Goal: Task Accomplishment & Management: Complete application form

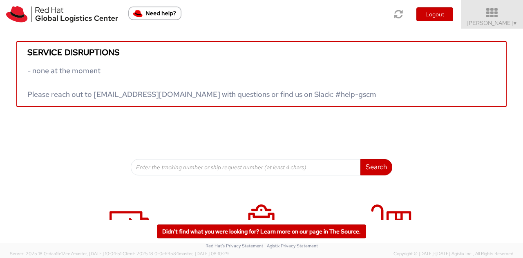
click at [499, 11] on icon at bounding box center [492, 12] width 72 height 11
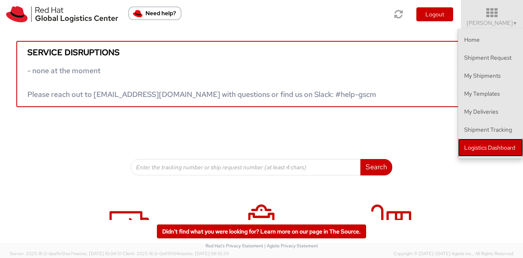
click at [479, 151] on link "Logistics Dashboard" at bounding box center [490, 148] width 65 height 18
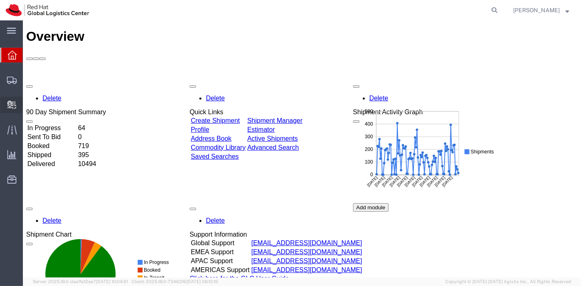
click at [0, 0] on span "Create Delivery" at bounding box center [0, 0] width 0 height 0
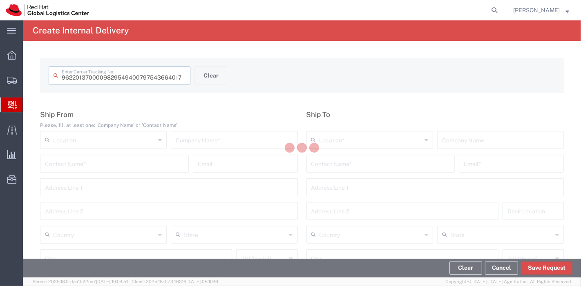
type input "797543664017"
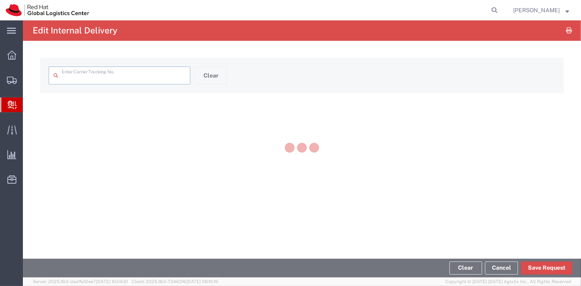
type input "797543664017"
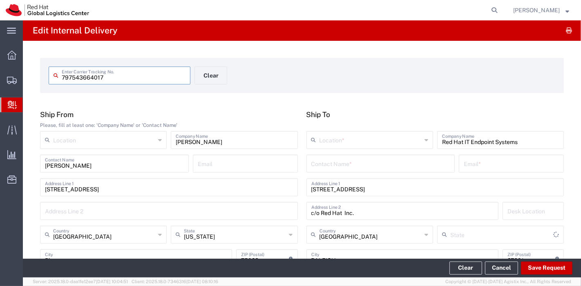
type input "[US_STATE]"
type input "Ground"
click at [354, 138] on input "text" at bounding box center [371, 139] width 102 height 14
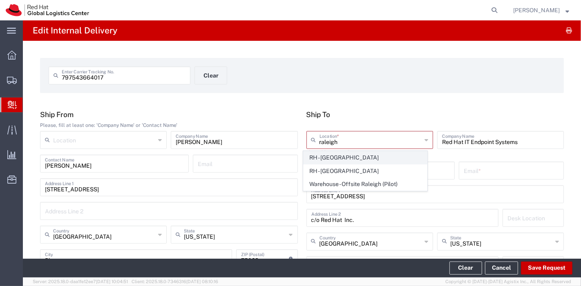
click at [339, 159] on span "RH - [GEOGRAPHIC_DATA]" at bounding box center [365, 158] width 123 height 13
type input "RH - [GEOGRAPHIC_DATA]"
type input "Red Hat, Inc."
type input "[STREET_ADDRESS]"
type input "[PHONE_NUMBER]"
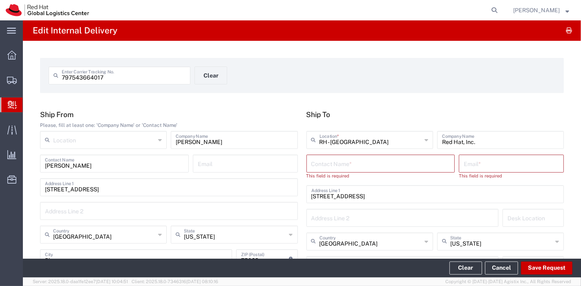
click at [403, 168] on input "text" at bounding box center [380, 163] width 139 height 14
type input "Red Hat IT Endpoint"
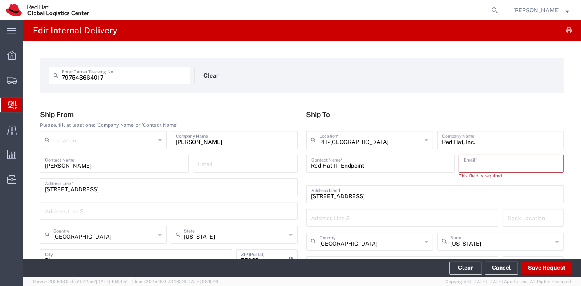
click at [464, 163] on input "text" at bounding box center [511, 163] width 95 height 14
paste input "[EMAIL_ADDRESS][DOMAIN_NAME]"
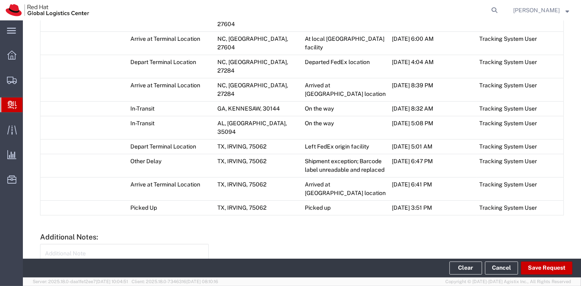
scroll to position [316, 0]
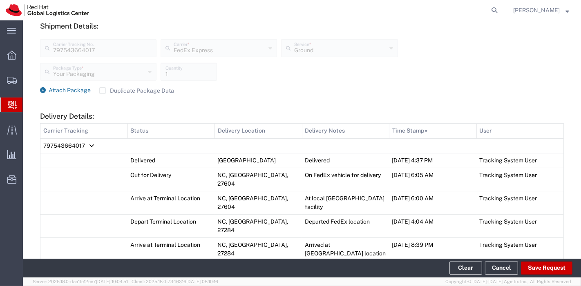
type input "[EMAIL_ADDRESS][DOMAIN_NAME]"
click at [63, 90] on span "Attach Package" at bounding box center [70, 90] width 42 height 7
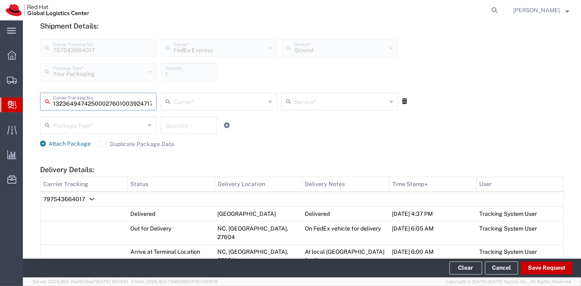
scroll to position [0, 17]
type input "392471769391"
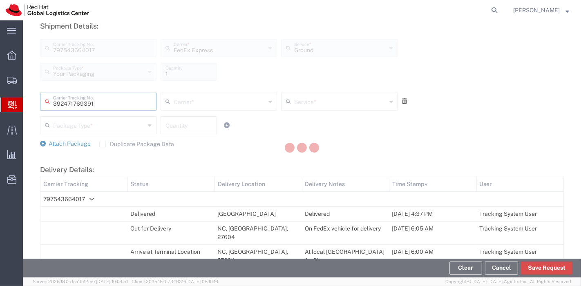
scroll to position [0, 0]
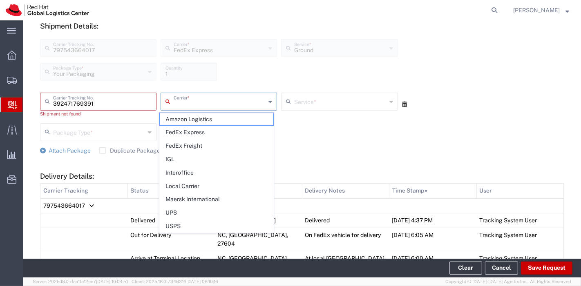
click at [228, 105] on input "text" at bounding box center [220, 101] width 92 height 14
click at [218, 130] on span "FedEx Express" at bounding box center [216, 132] width 113 height 13
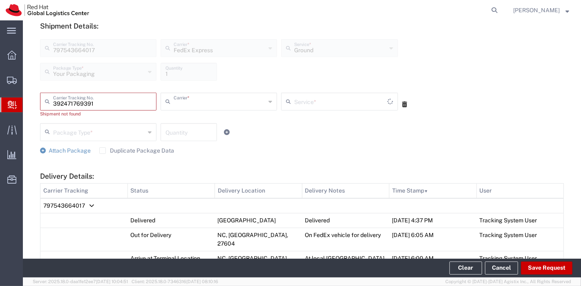
type input "FedEx Express"
click at [313, 87] on div "392471769391 Carrier Tracking No. Shipment not found FedEx Express Carrier * Am…" at bounding box center [302, 117] width 533 height 60
click at [314, 94] on input "text" at bounding box center [340, 101] width 92 height 14
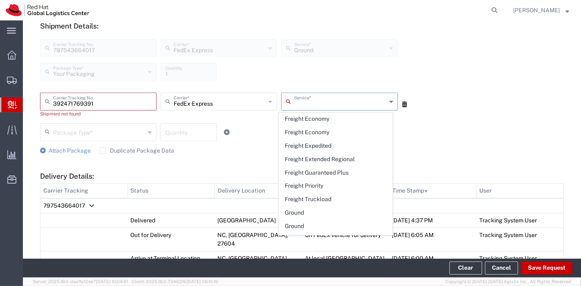
scroll to position [1044, 0]
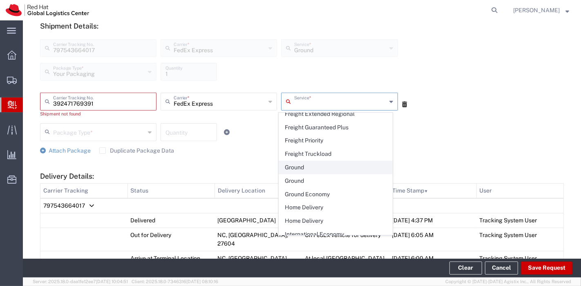
click at [309, 174] on span "Ground" at bounding box center [335, 167] width 113 height 13
type input "Ground"
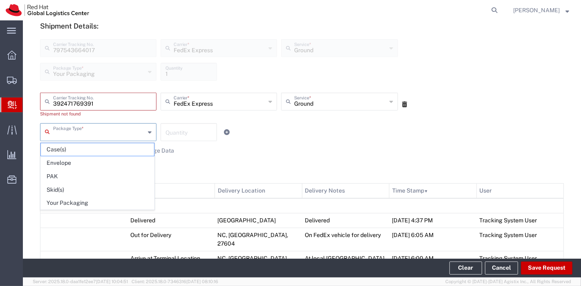
click at [127, 136] on input "text" at bounding box center [99, 132] width 92 height 14
click at [94, 197] on span "Your Packaging" at bounding box center [97, 203] width 113 height 13
type input "Your Packaging"
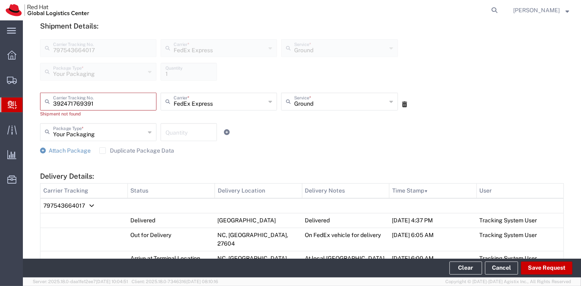
click at [175, 129] on input "number" at bounding box center [189, 132] width 47 height 14
type input "1"
click at [55, 152] on span "Attach Package" at bounding box center [70, 151] width 42 height 7
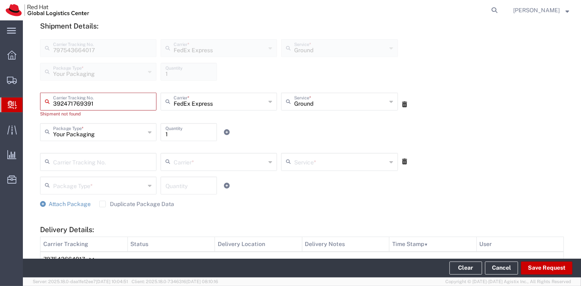
click at [108, 107] on input "392471769391" at bounding box center [102, 101] width 98 height 14
click at [78, 160] on input "text" at bounding box center [102, 161] width 98 height 14
type input "797505936003"
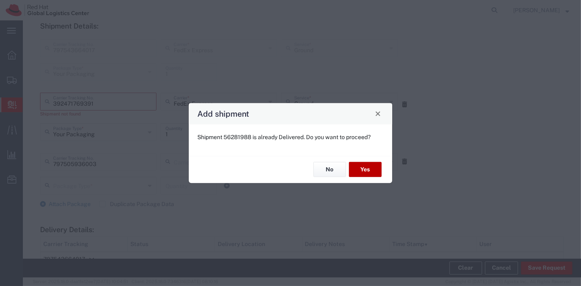
click at [369, 168] on button "Yes" at bounding box center [365, 169] width 33 height 15
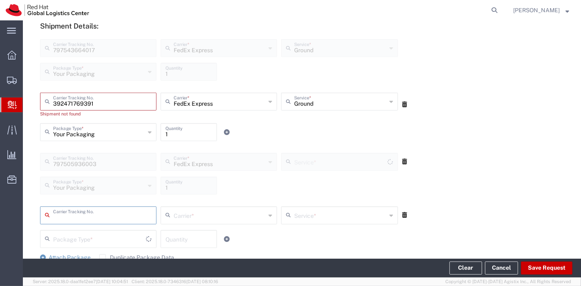
type input "Ground"
type input "289486145830"
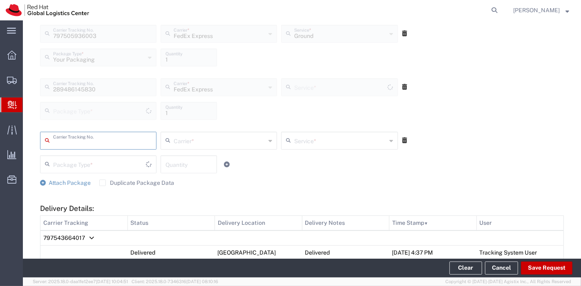
type input "Your Packaging"
type input "Ground"
type input "797573336044"
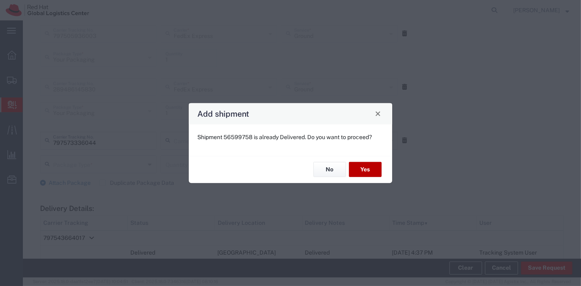
click at [371, 167] on button "Yes" at bounding box center [365, 169] width 33 height 15
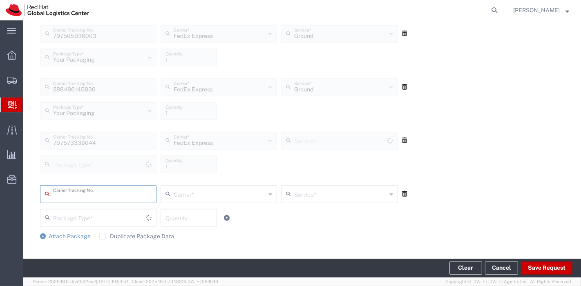
type input "Your Packaging"
type input "Ground"
type input "392273700157"
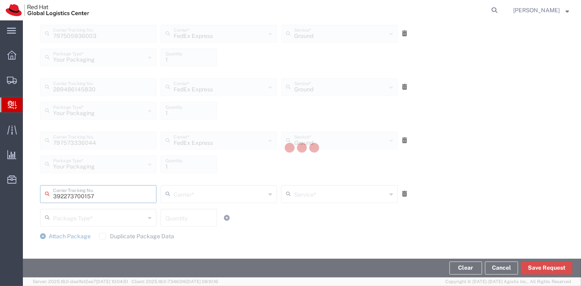
scroll to position [0, 0]
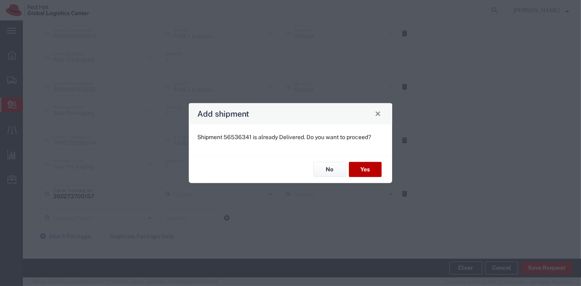
click at [371, 167] on button "Yes" at bounding box center [365, 169] width 33 height 15
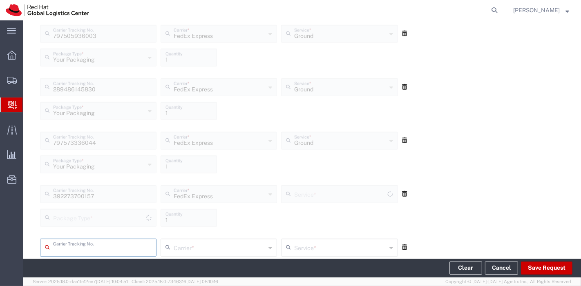
type input "Your Packaging"
type input "Ground"
type input "797558340286"
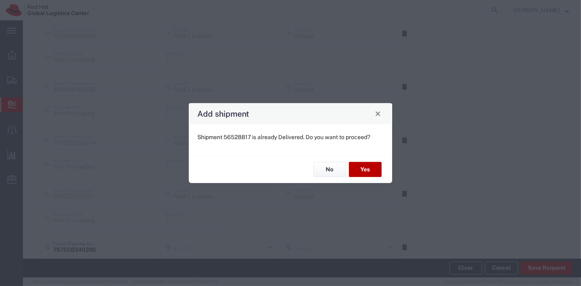
click at [369, 172] on button "Yes" at bounding box center [365, 169] width 33 height 15
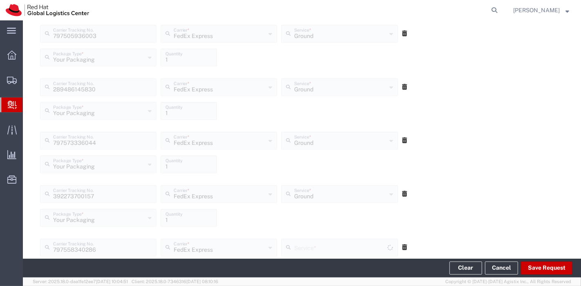
type input "Your Packaging"
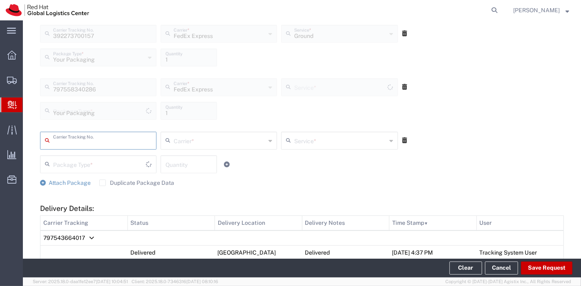
type input "Ground"
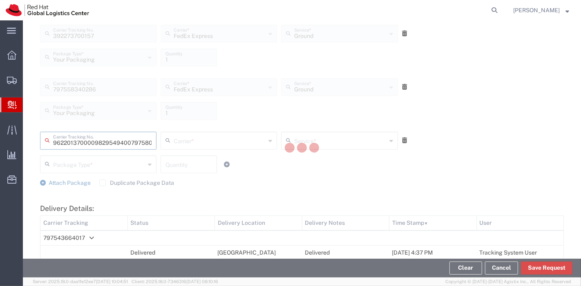
type input "797580604049"
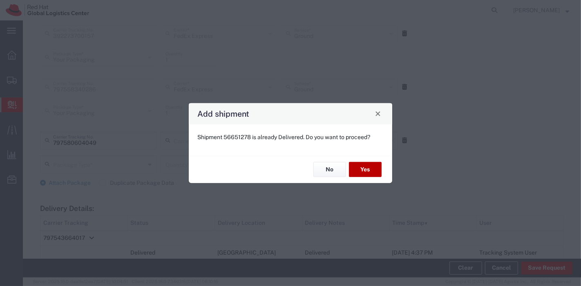
click at [369, 172] on button "Yes" at bounding box center [365, 169] width 33 height 15
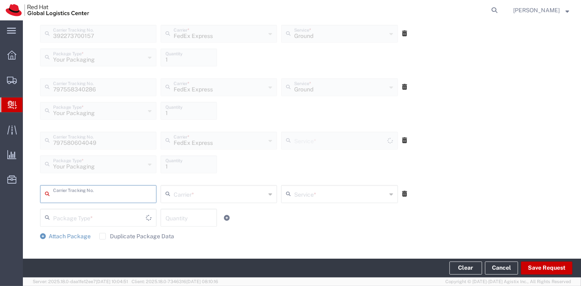
type input "Ground"
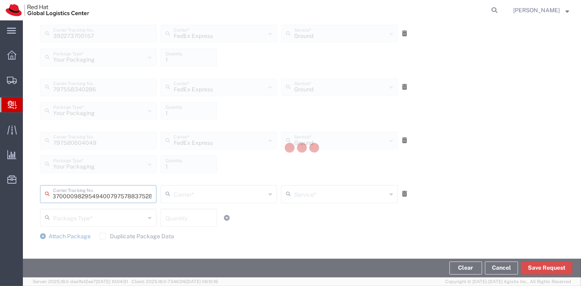
type input "797578837528"
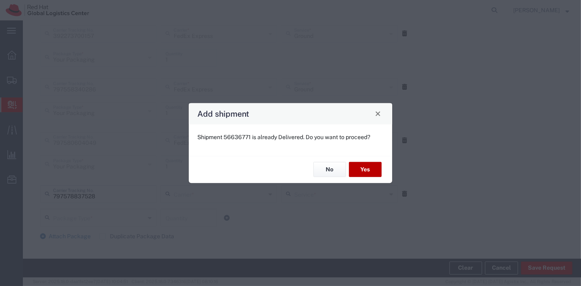
click at [369, 172] on button "Yes" at bounding box center [365, 169] width 33 height 15
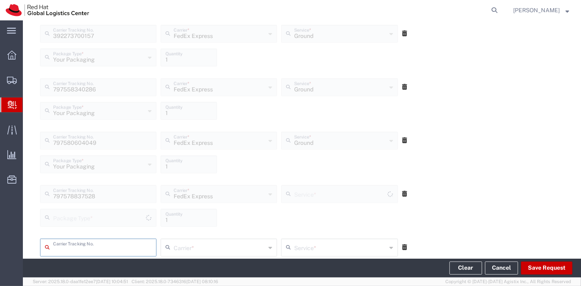
type input "Your Packaging"
type input "Ground"
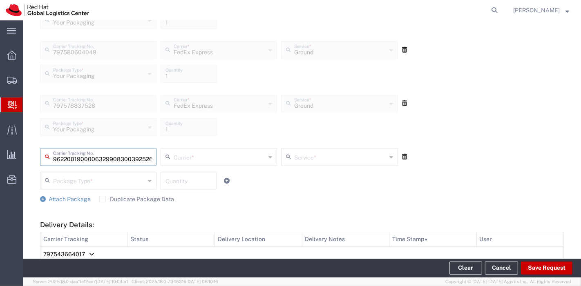
scroll to position [0, 20]
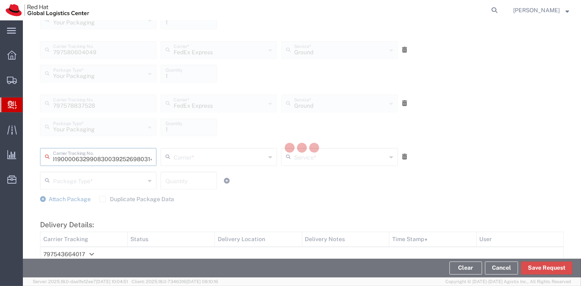
type input "392526980314"
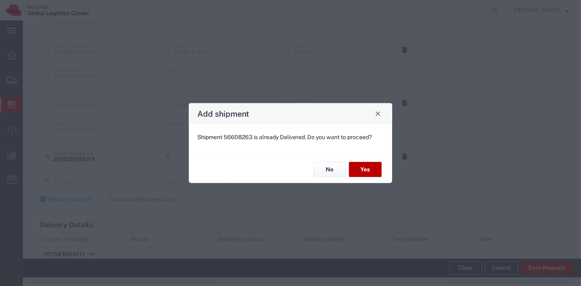
click at [362, 169] on button "Yes" at bounding box center [365, 169] width 33 height 15
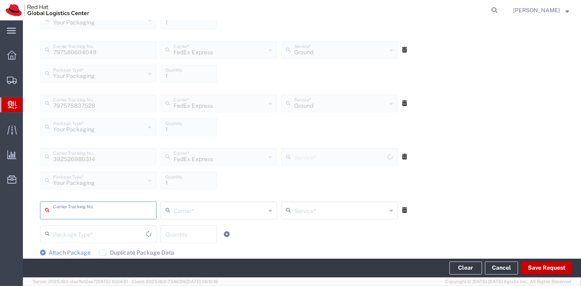
type input "Ground"
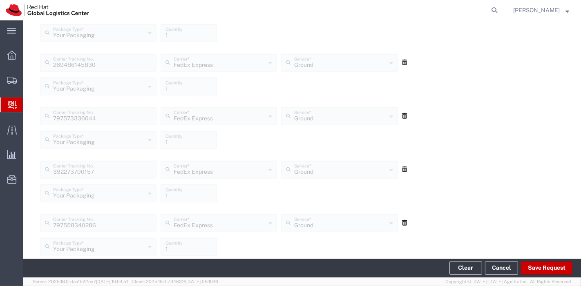
scroll to position [287, 0]
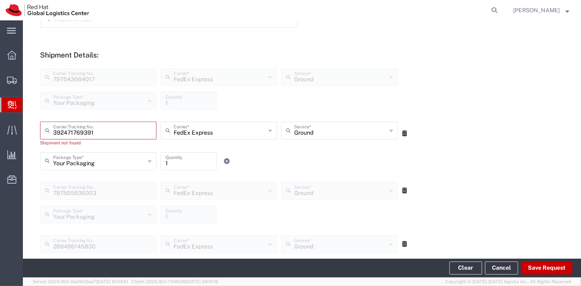
click at [106, 134] on input "392471769391" at bounding box center [102, 130] width 98 height 14
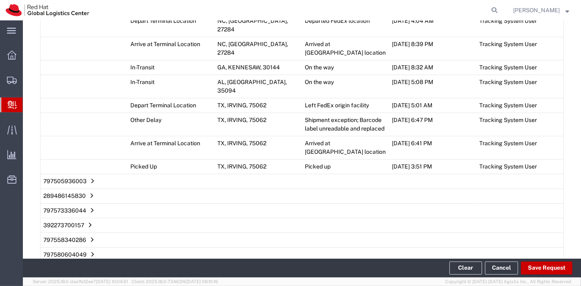
scroll to position [923, 0]
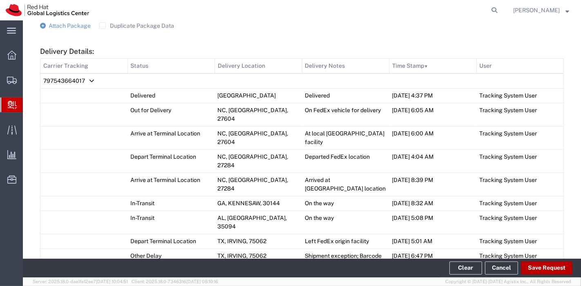
click at [534, 267] on button "Save Request" at bounding box center [546, 268] width 51 height 13
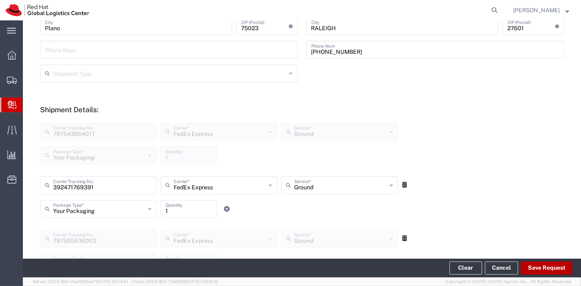
scroll to position [363, 0]
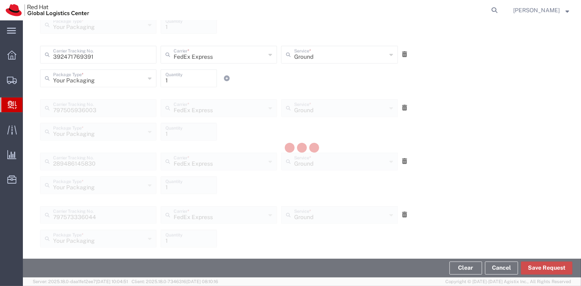
click at [554, 269] on agx-block-ui "Edit Internal Delivery 797543664017 Enter Carrier Tracking No. Clear Ship From …" at bounding box center [302, 148] width 558 height 257
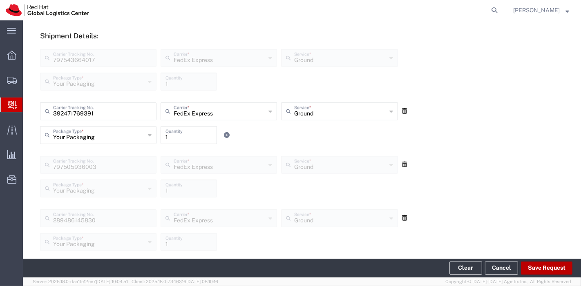
scroll to position [233, 0]
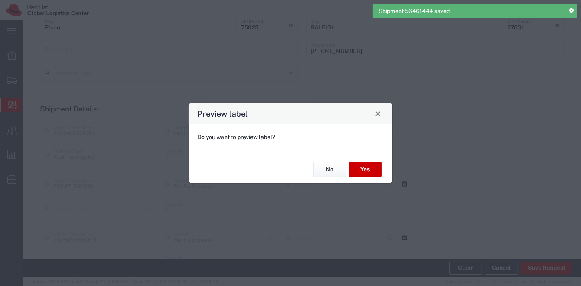
type input "Ground"
type input "Your Packaging"
type input "2Day"
type input "Your Packaging"
type input "Ground"
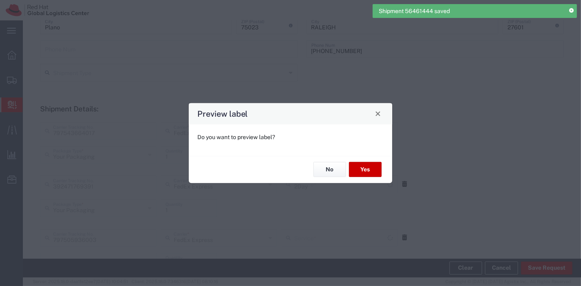
type input "Your Packaging"
type input "Ground"
type input "Your Packaging"
type input "Ground"
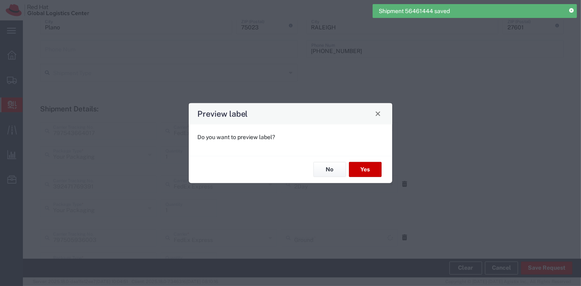
type input "Your Packaging"
type input "Ground"
type input "Your Packaging"
type input "Ground"
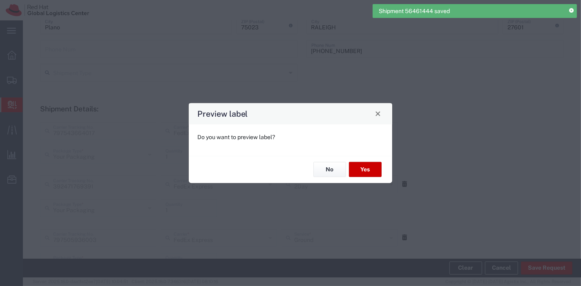
type input "Your Packaging"
type input "Ground"
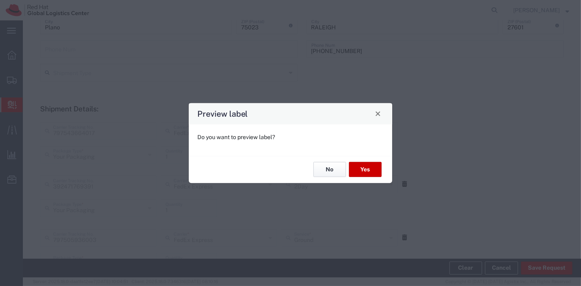
click at [328, 170] on button "No" at bounding box center [329, 169] width 33 height 15
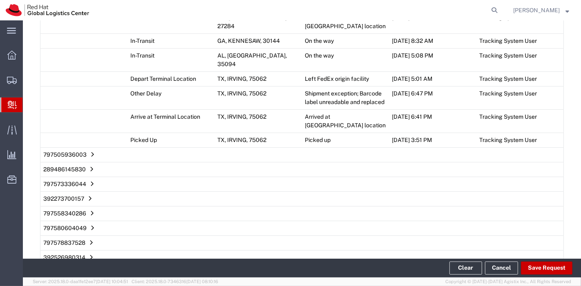
scroll to position [1096, 0]
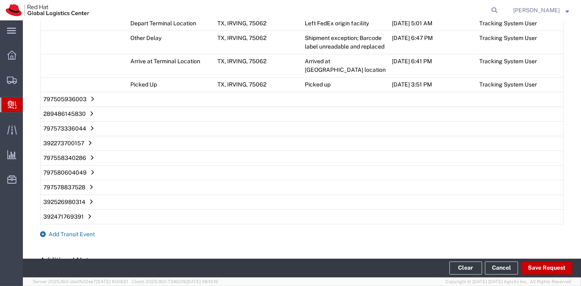
click at [63, 231] on span "Add Transit Event" at bounding box center [72, 234] width 46 height 7
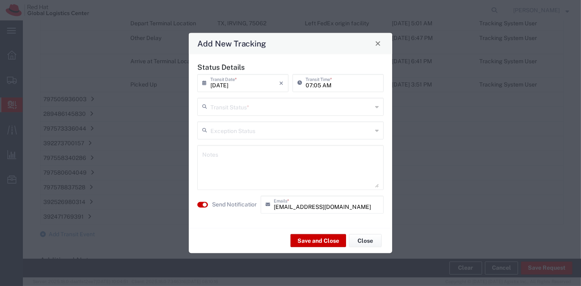
click at [277, 105] on input "text" at bounding box center [291, 106] width 162 height 14
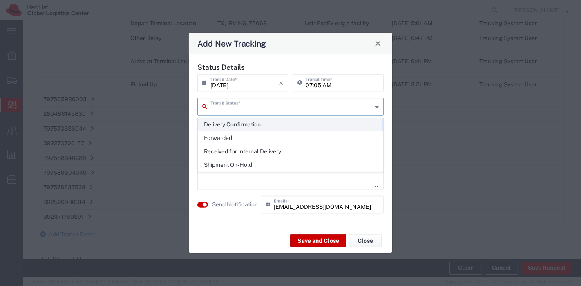
click at [269, 125] on span "Delivery Confirmation" at bounding box center [290, 125] width 185 height 13
type input "Delivery Confirmation"
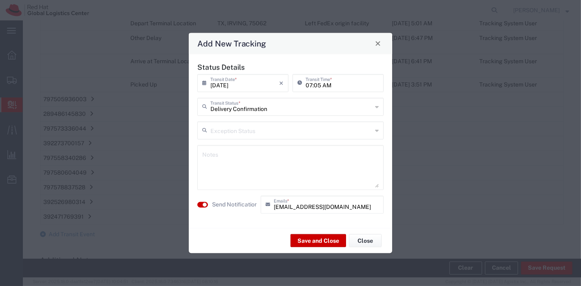
click at [266, 130] on input "text" at bounding box center [291, 130] width 162 height 14
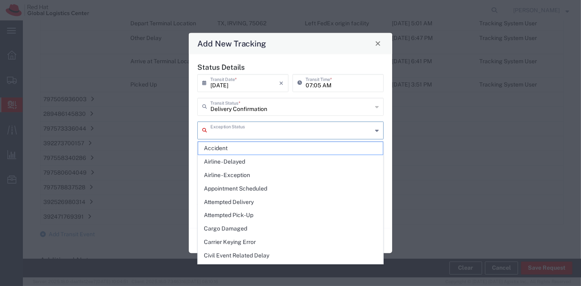
click at [266, 130] on input "text" at bounding box center [291, 130] width 162 height 14
click at [416, 133] on div "Add New Tracking Status Details [DATE] × Transit Date * Cancel Apply 07:05 AM T…" at bounding box center [290, 143] width 581 height 286
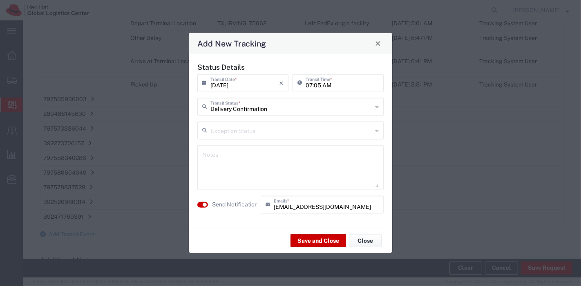
click at [340, 168] on textarea at bounding box center [290, 168] width 177 height 40
type textarea "All pkgs in post for IT pickup"
click at [206, 207] on button "button" at bounding box center [202, 205] width 11 height 6
click at [307, 242] on button "Save and Close" at bounding box center [319, 241] width 56 height 13
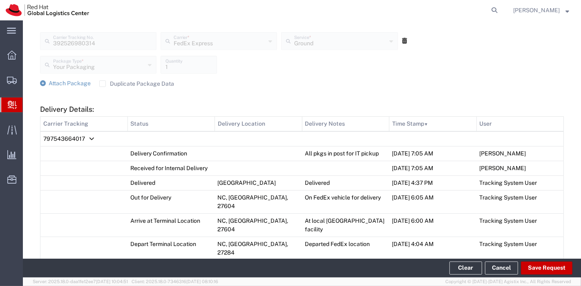
scroll to position [817, 0]
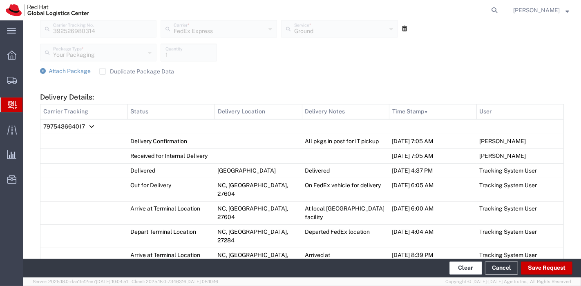
click at [455, 264] on button "Clear" at bounding box center [466, 268] width 33 height 13
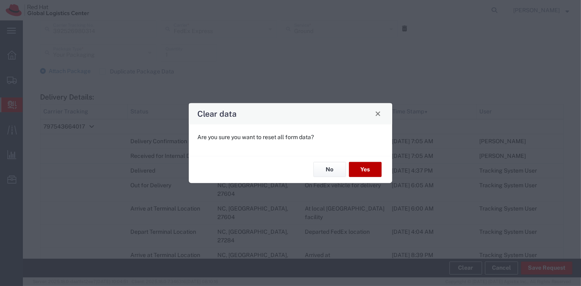
click at [366, 176] on button "Yes" at bounding box center [365, 169] width 33 height 15
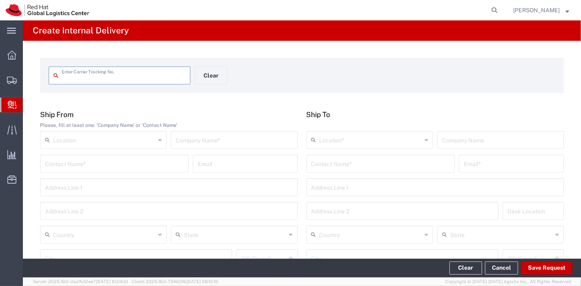
click at [115, 79] on input "text" at bounding box center [124, 75] width 124 height 14
type input "TBA324002588550"
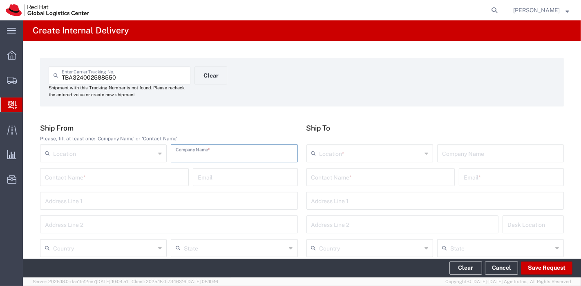
click at [257, 148] on input "text" at bounding box center [234, 153] width 117 height 14
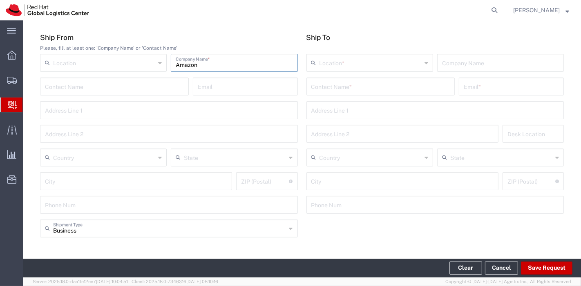
type input "Amazon"
click at [103, 161] on input "text" at bounding box center [104, 157] width 102 height 14
click at [94, 161] on input "UNited States" at bounding box center [104, 157] width 102 height 14
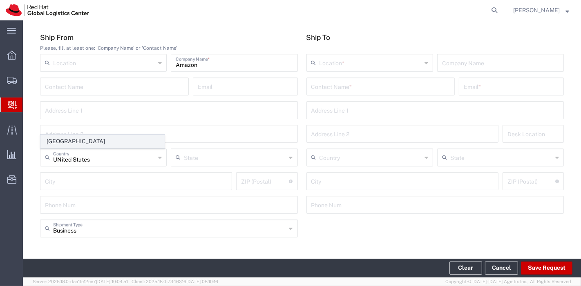
click at [86, 145] on span "[GEOGRAPHIC_DATA]" at bounding box center [102, 141] width 123 height 13
type input "[GEOGRAPHIC_DATA]"
click at [359, 58] on input "text" at bounding box center [371, 62] width 102 height 14
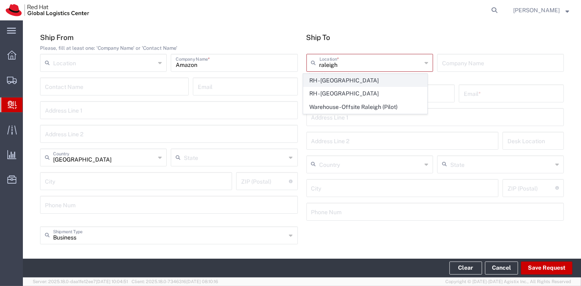
click at [345, 75] on span "RH - [GEOGRAPHIC_DATA]" at bounding box center [365, 80] width 123 height 13
type input "RH - [GEOGRAPHIC_DATA]"
type input "Red Hat, Inc."
type input "[STREET_ADDRESS]"
type input "[GEOGRAPHIC_DATA]"
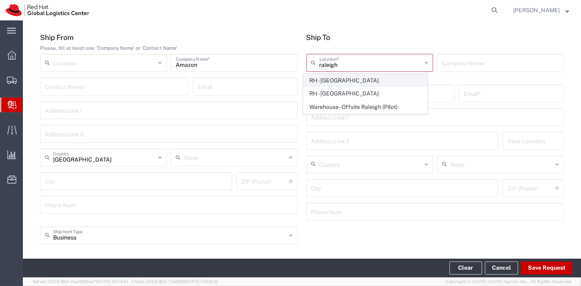
type input "RALEIGH"
type input "27601"
type input "[PHONE_NUMBER]"
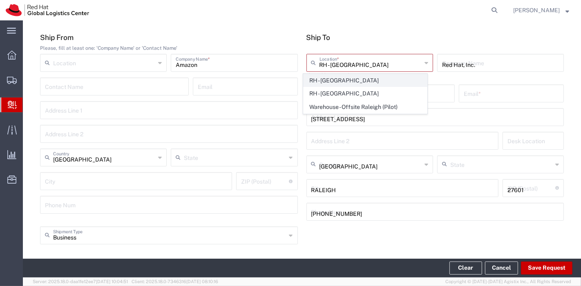
type input "[US_STATE]"
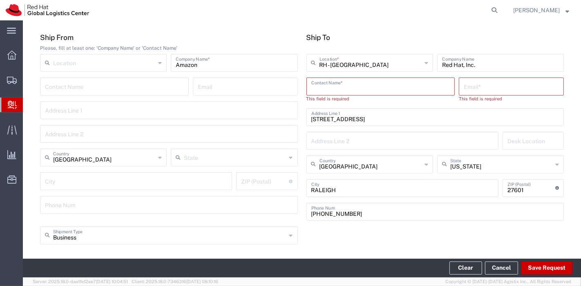
click at [404, 87] on input "text" at bounding box center [380, 86] width 139 height 14
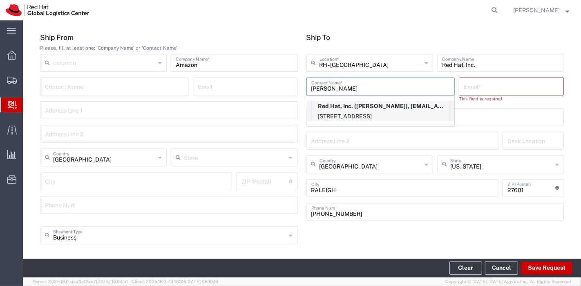
type input "[PERSON_NAME]"
click at [374, 116] on p "[STREET_ADDRESS]" at bounding box center [381, 117] width 138 height 10
type input "[EMAIL_ADDRESS][DOMAIN_NAME]"
type input "FLEX"
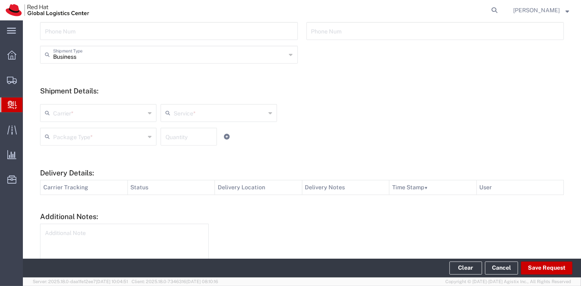
scroll to position [272, 0]
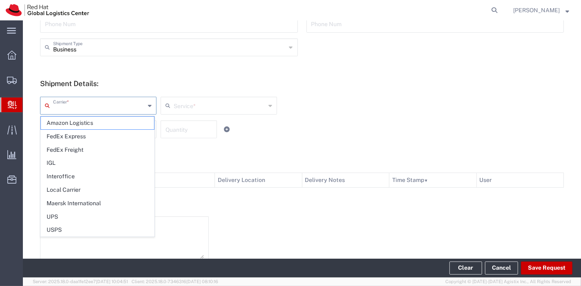
click at [124, 107] on input "text" at bounding box center [99, 105] width 92 height 14
click at [91, 127] on span "Amazon Logistics" at bounding box center [97, 123] width 113 height 13
type input "Amazon Logistics"
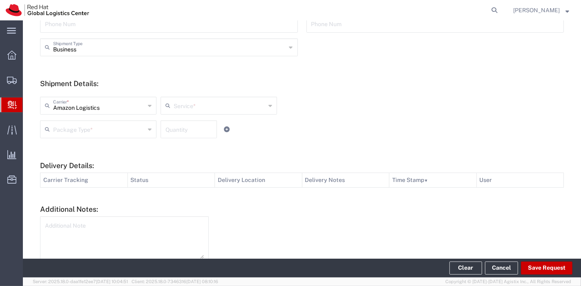
click at [179, 109] on input "text" at bounding box center [220, 105] width 92 height 14
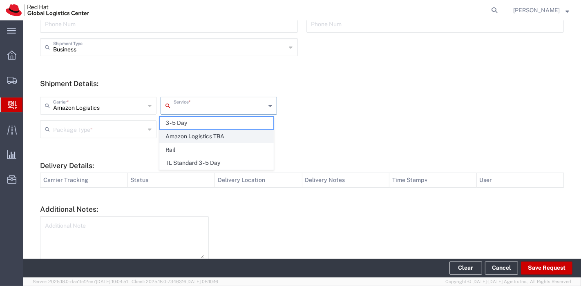
click at [188, 137] on span "Amazon Logistics TBA" at bounding box center [216, 136] width 113 height 13
type input "Amazon Logistics TBA"
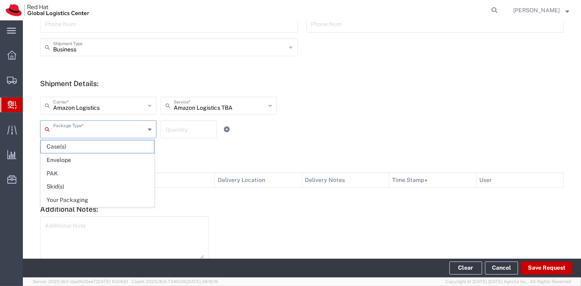
click at [105, 131] on input "text" at bounding box center [99, 129] width 92 height 14
click at [77, 197] on span "Your Packaging" at bounding box center [97, 200] width 113 height 13
type input "Your Packaging"
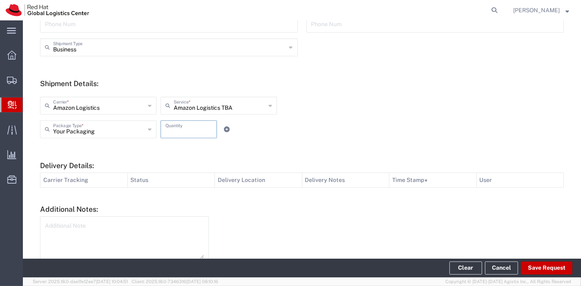
click at [186, 133] on input "number" at bounding box center [189, 129] width 47 height 14
type input "1"
click at [264, 144] on form "Ship From Please, fill at least one: 'Company Name' or 'Contact Name' Location …" at bounding box center [302, 67] width 524 height 430
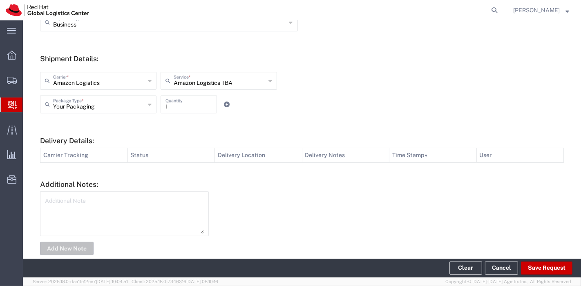
scroll to position [311, 0]
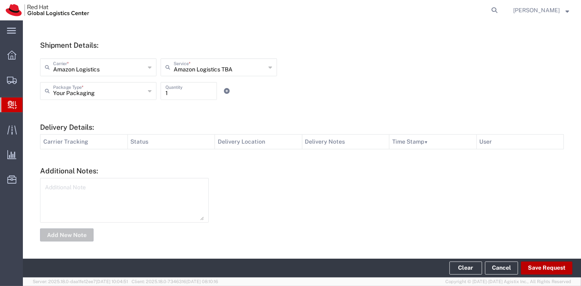
click at [540, 267] on button "Save Request" at bounding box center [546, 268] width 51 height 13
type input "[GEOGRAPHIC_DATA]"
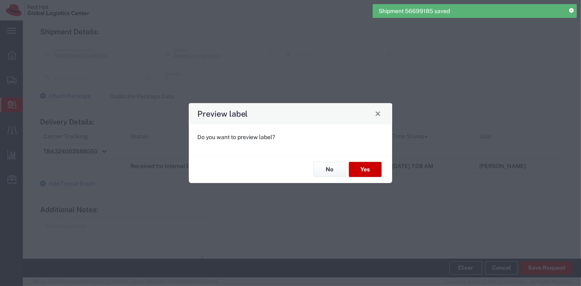
type input "Your Packaging"
type input "Amazon Logistics TBA"
click at [364, 173] on button "Yes" at bounding box center [365, 169] width 33 height 15
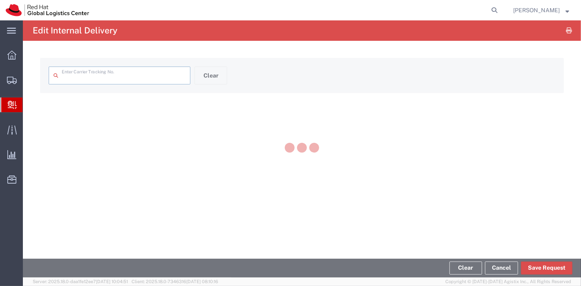
type input "TBA324002588550"
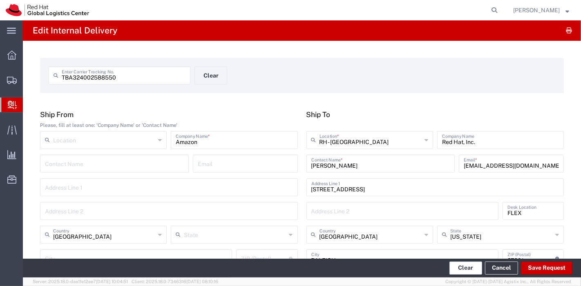
click at [468, 267] on button "Clear" at bounding box center [466, 268] width 33 height 13
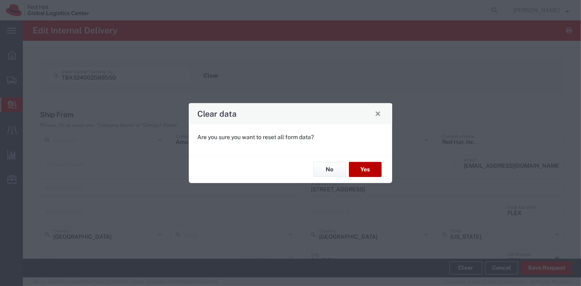
click at [372, 171] on button "Yes" at bounding box center [365, 169] width 33 height 15
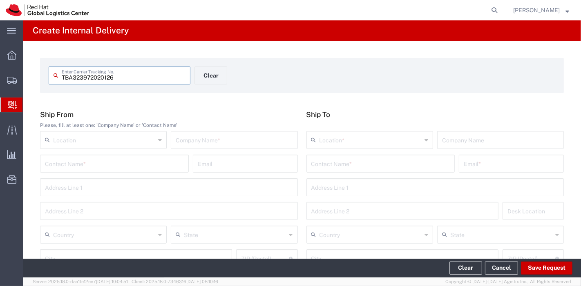
type input "TBA323972020126"
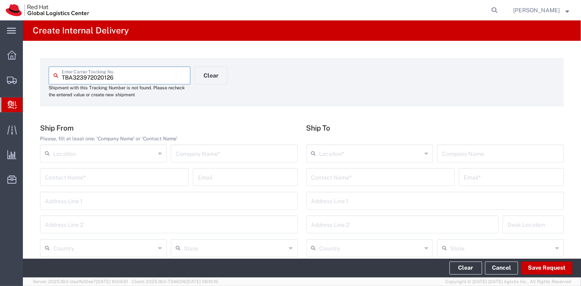
click at [199, 151] on input "text" at bounding box center [234, 153] width 117 height 14
type input "amazon"
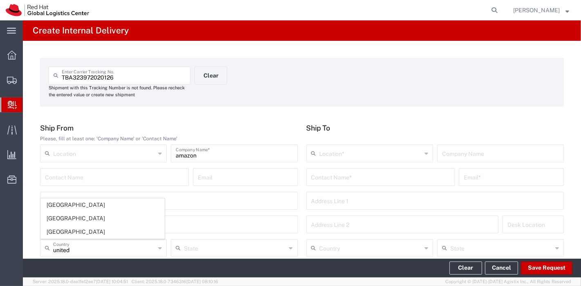
drag, startPoint x: 77, startPoint y: 235, endPoint x: 91, endPoint y: 229, distance: 15.0
click at [77, 235] on span "[GEOGRAPHIC_DATA]" at bounding box center [102, 232] width 123 height 13
type input "[GEOGRAPHIC_DATA]"
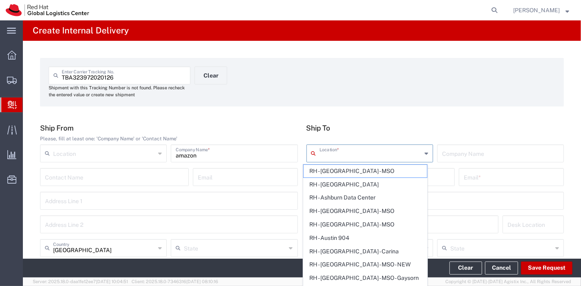
click at [336, 156] on input "text" at bounding box center [371, 153] width 102 height 14
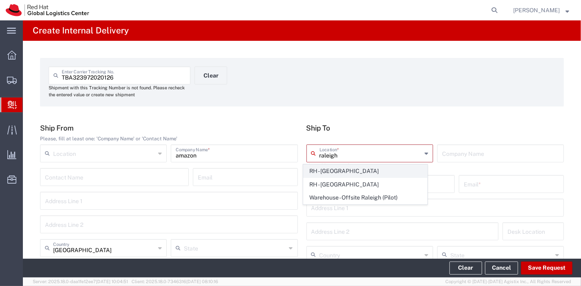
click at [339, 166] on span "RH - [GEOGRAPHIC_DATA]" at bounding box center [365, 171] width 123 height 13
type input "RH - [GEOGRAPHIC_DATA]"
type input "Red Hat, Inc."
type input "[STREET_ADDRESS]"
type input "[GEOGRAPHIC_DATA]"
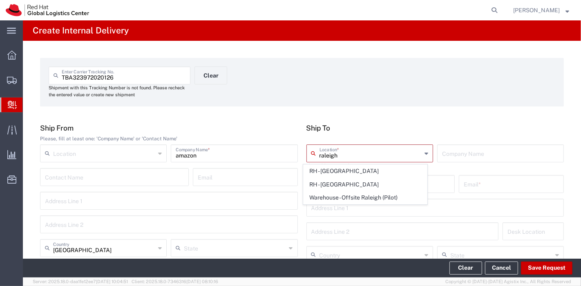
type input "RALEIGH"
type input "27601"
type input "[PHONE_NUMBER]"
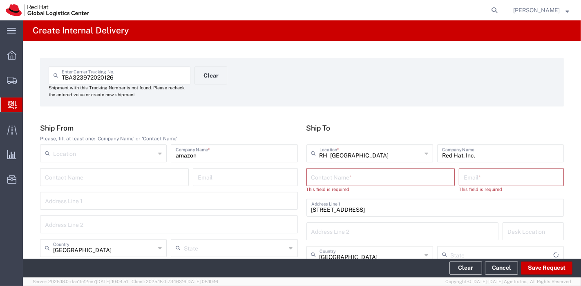
type input "[US_STATE]"
click at [423, 171] on input "text" at bounding box center [380, 177] width 139 height 14
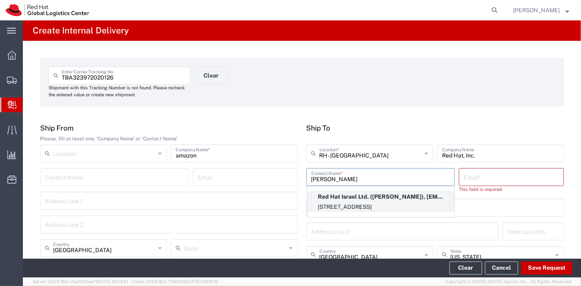
type input "[PERSON_NAME]"
click at [396, 198] on p "Red Hat Israel Ltd. ([PERSON_NAME]), [EMAIL_ADDRESS][DOMAIN_NAME]" at bounding box center [381, 197] width 138 height 10
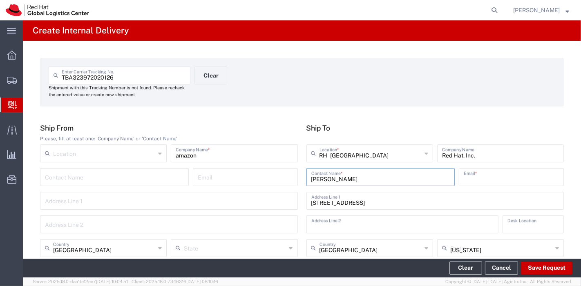
type input "RH - Raanana"
type input "Red Hat Israel Ltd."
type input "[PERSON_NAME]"
type input "[EMAIL_ADDRESS][DOMAIN_NAME]"
type input "[STREET_ADDRESS]"
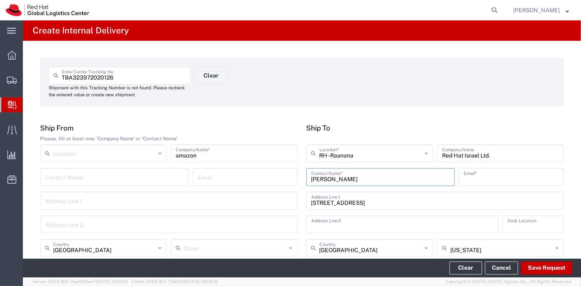
type input "15th floor"
type input "16S115"
type input "Israel"
type input "RA'ANANA"
type input "4321545"
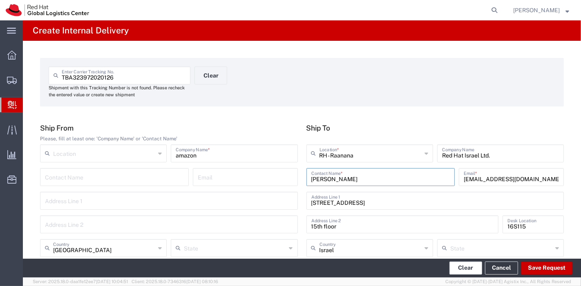
click at [459, 266] on button "Clear" at bounding box center [466, 268] width 33 height 13
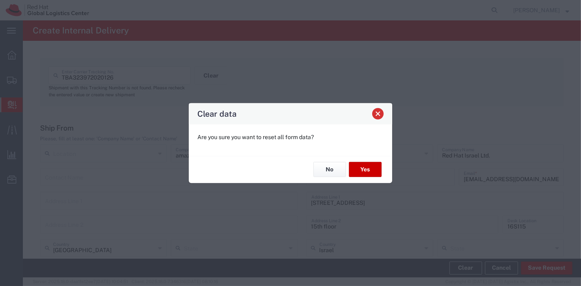
click at [380, 112] on span "Close" at bounding box center [378, 114] width 6 height 6
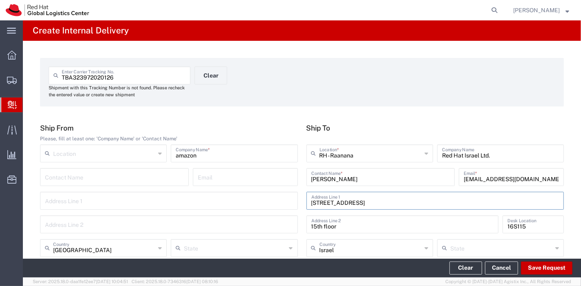
drag, startPoint x: 371, startPoint y: 200, endPoint x: 293, endPoint y: 199, distance: 77.7
click at [293, 199] on div "Ship From Please, fill at least one: 'Company Name' or 'Contact Name' Location …" at bounding box center [302, 217] width 533 height 187
drag, startPoint x: 359, startPoint y: 227, endPoint x: 289, endPoint y: 233, distance: 69.7
click at [289, 233] on div "Ship From Please, fill at least one: 'Company Name' or 'Contact Name' Location …" at bounding box center [302, 217] width 533 height 187
drag, startPoint x: 530, startPoint y: 229, endPoint x: 494, endPoint y: 236, distance: 36.6
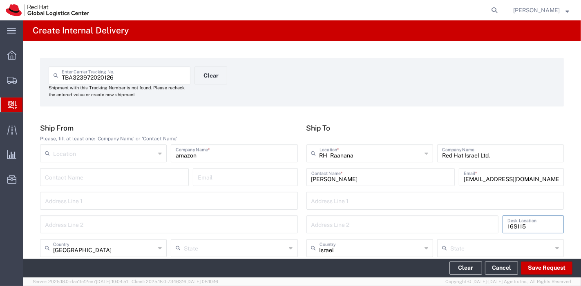
click at [494, 236] on div "Address Line 1 Address Line 2 16S115 Desk Location" at bounding box center [435, 215] width 262 height 47
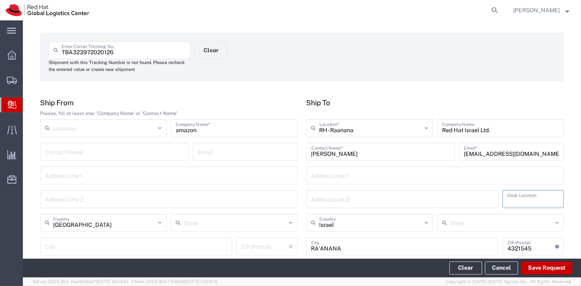
scroll to position [45, 0]
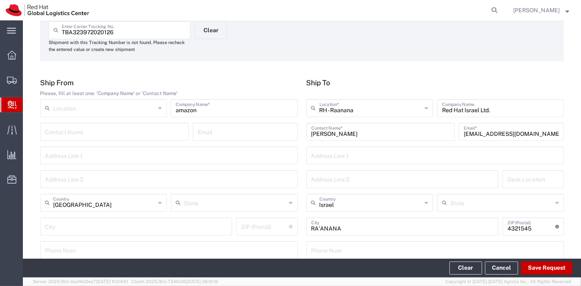
drag, startPoint x: 375, startPoint y: 234, endPoint x: 336, endPoint y: 230, distance: 38.6
click at [336, 230] on div "RA'ANANA City" at bounding box center [403, 227] width 192 height 18
drag, startPoint x: 342, startPoint y: 230, endPoint x: 264, endPoint y: 222, distance: 78.0
click at [264, 222] on div "Ship From Please, fill at least one: 'Company Name' or 'Contact Name' Location …" at bounding box center [302, 171] width 533 height 187
drag, startPoint x: 538, startPoint y: 232, endPoint x: 479, endPoint y: 235, distance: 59.3
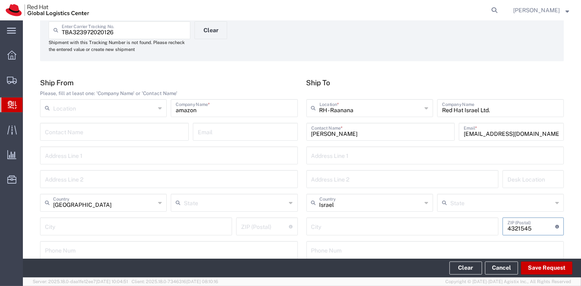
click at [479, 235] on div "City ZIP (Postal) Enter ZIP (Postal) here" at bounding box center [435, 230] width 262 height 24
click at [364, 108] on input "text" at bounding box center [371, 108] width 102 height 14
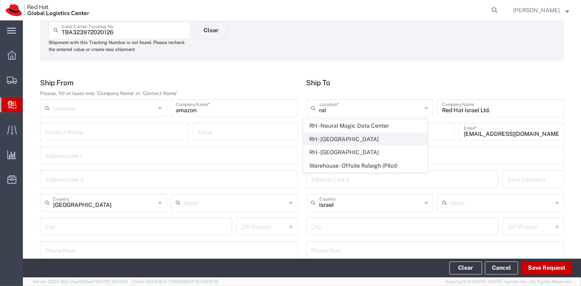
click at [354, 138] on span "RH - [GEOGRAPHIC_DATA]" at bounding box center [365, 139] width 123 height 13
type input "RH - [GEOGRAPHIC_DATA]"
type input "Red Hat, Inc."
type input "[STREET_ADDRESS]"
type input "[GEOGRAPHIC_DATA]"
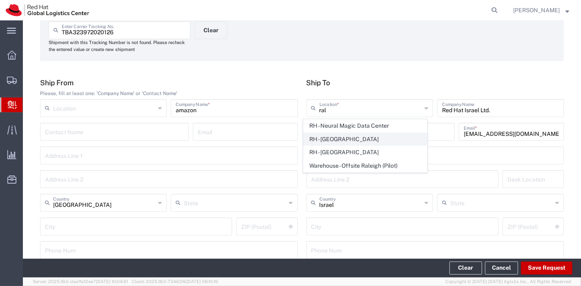
type input "RALEIGH"
type input "27601"
type input "[PHONE_NUMBER]"
type input "[US_STATE]"
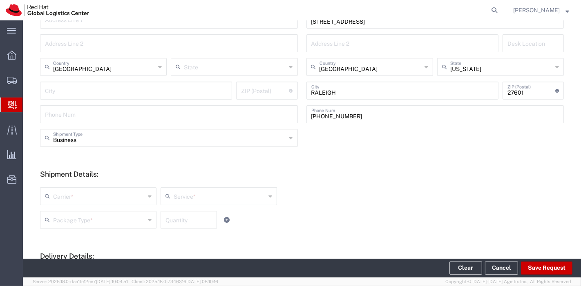
scroll to position [227, 0]
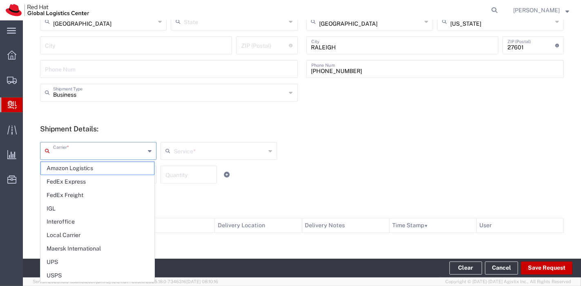
click at [128, 149] on input "text" at bounding box center [99, 150] width 92 height 14
click at [98, 168] on span "Amazon Logistics" at bounding box center [97, 168] width 113 height 13
type input "Amazon Logistics"
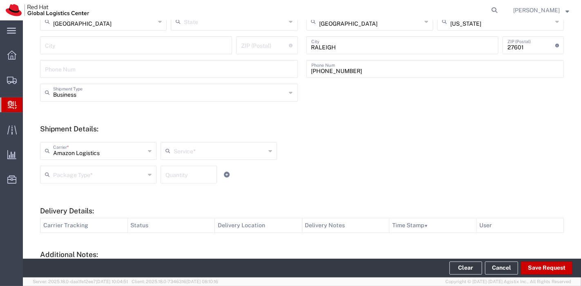
click at [192, 143] on div "Service *" at bounding box center [219, 151] width 116 height 18
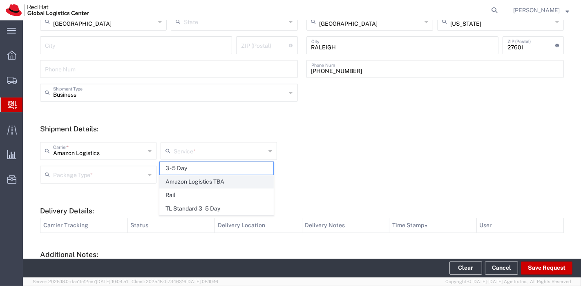
click at [197, 181] on span "Amazon Logistics TBA" at bounding box center [216, 182] width 113 height 13
type input "Amazon Logistics TBA"
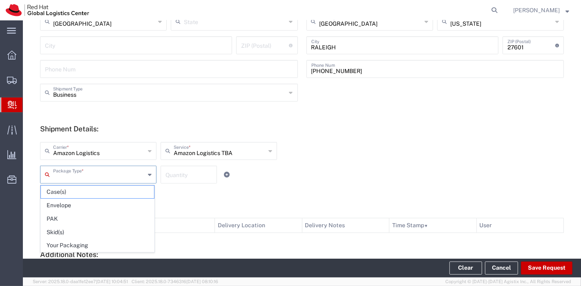
click at [110, 170] on input "text" at bounding box center [99, 174] width 92 height 14
click at [72, 239] on span "Your Packaging" at bounding box center [97, 245] width 113 height 13
type input "Your Packaging"
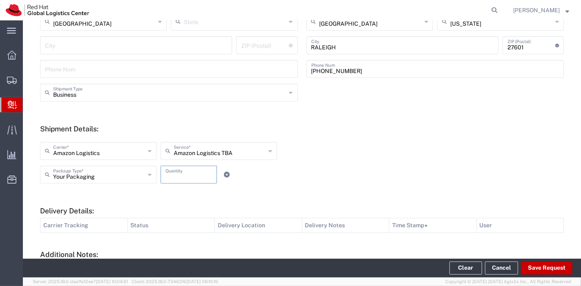
click at [188, 174] on input "number" at bounding box center [189, 174] width 47 height 14
type input "1"
type input "Your Packaging"
click at [134, 175] on input "Your Packaging" at bounding box center [99, 174] width 92 height 14
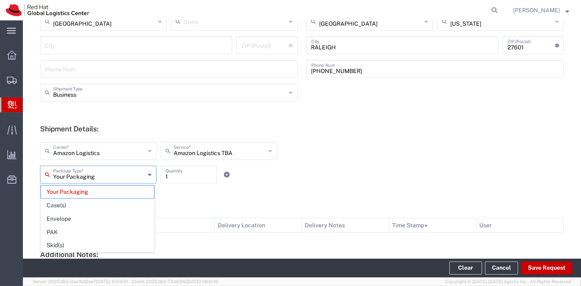
click at [184, 171] on input "1" at bounding box center [189, 174] width 47 height 14
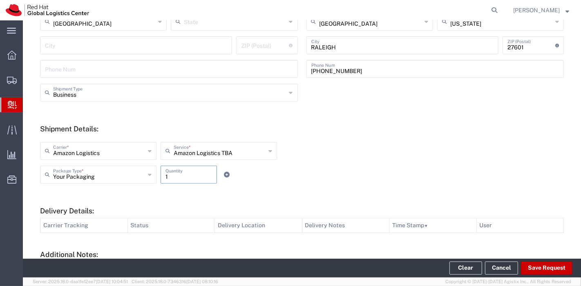
scroll to position [311, 0]
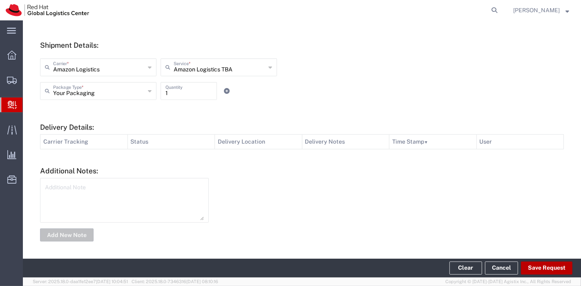
click at [553, 271] on button "Save Request" at bounding box center [546, 268] width 51 height 13
type input "[GEOGRAPHIC_DATA]"
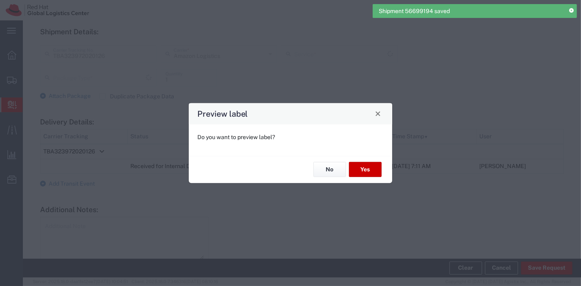
type input "Your Packaging"
type input "Amazon Logistics TBA"
click at [364, 168] on button "Yes" at bounding box center [365, 169] width 33 height 15
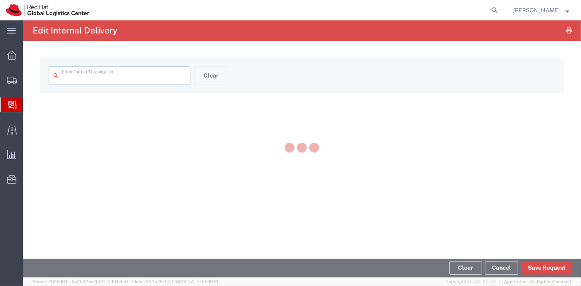
type input "TBA323972020126"
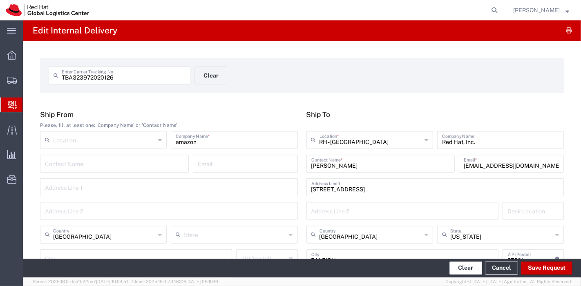
click at [459, 271] on button "Clear" at bounding box center [466, 268] width 33 height 13
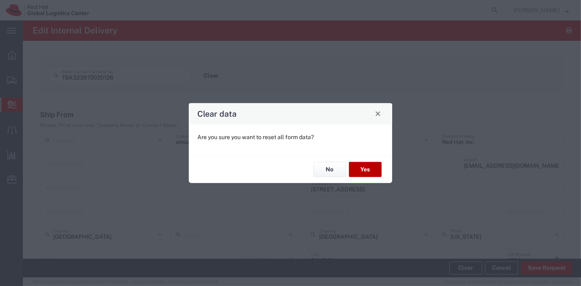
click at [366, 169] on button "Yes" at bounding box center [365, 169] width 33 height 15
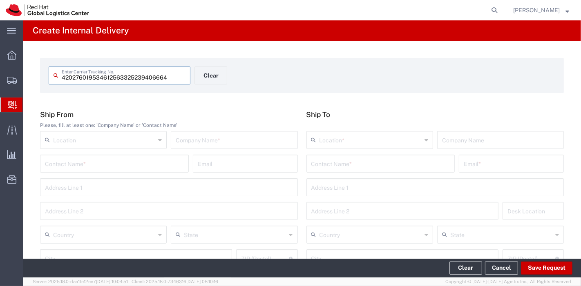
type input "9534612563325239406664"
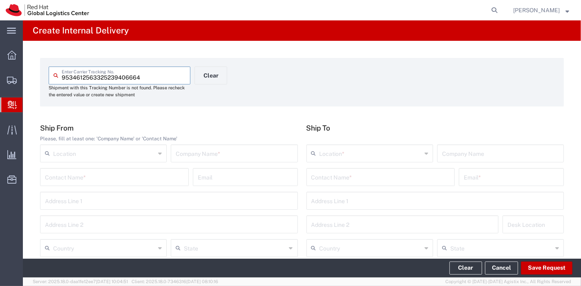
click at [184, 154] on input "text" at bounding box center [234, 153] width 117 height 14
type input "usps"
click at [119, 241] on input "text" at bounding box center [104, 248] width 102 height 14
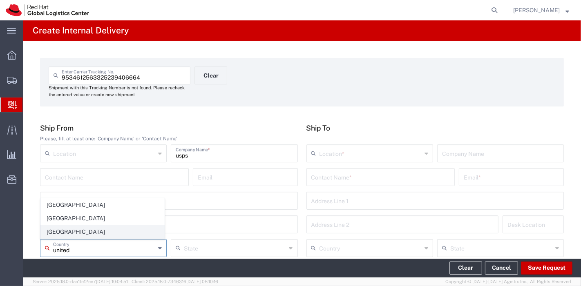
click at [54, 235] on span "[GEOGRAPHIC_DATA]" at bounding box center [102, 232] width 123 height 13
type input "[GEOGRAPHIC_DATA]"
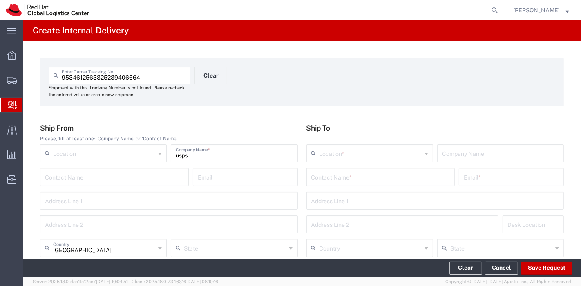
click at [336, 153] on input "text" at bounding box center [371, 153] width 102 height 14
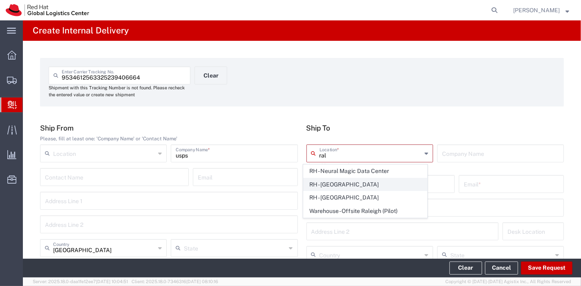
click at [342, 184] on span "RH - [GEOGRAPHIC_DATA]" at bounding box center [365, 185] width 123 height 13
type input "RH - [GEOGRAPHIC_DATA]"
type input "Red Hat, Inc."
type input "[STREET_ADDRESS]"
type input "[GEOGRAPHIC_DATA]"
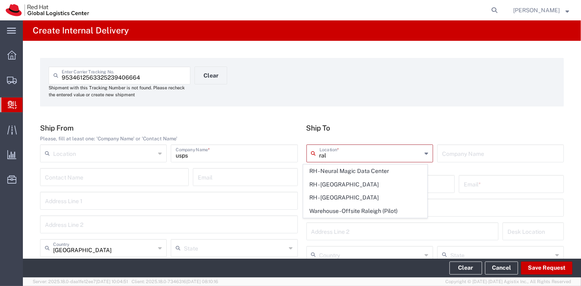
type input "RALEIGH"
type input "27601"
type input "[PHONE_NUMBER]"
type input "[US_STATE]"
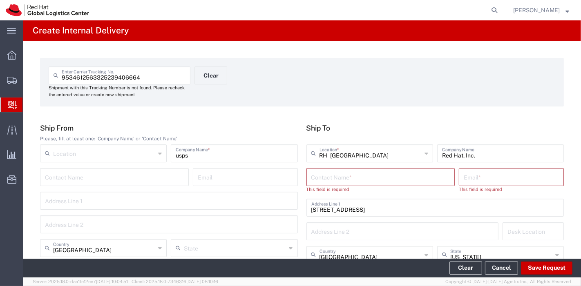
click at [397, 179] on input "text" at bounding box center [380, 177] width 139 height 14
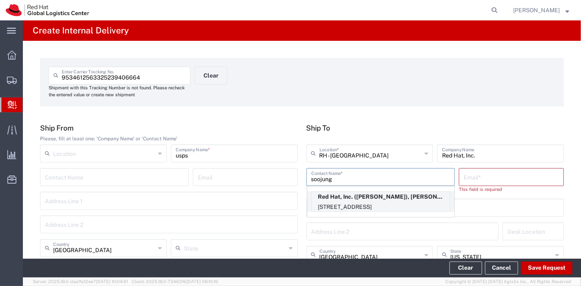
click at [389, 209] on p "[STREET_ADDRESS]" at bounding box center [381, 207] width 138 height 10
type input "[PERSON_NAME]"
type input "[EMAIL_ADDRESS][DOMAIN_NAME]"
type input "1S426"
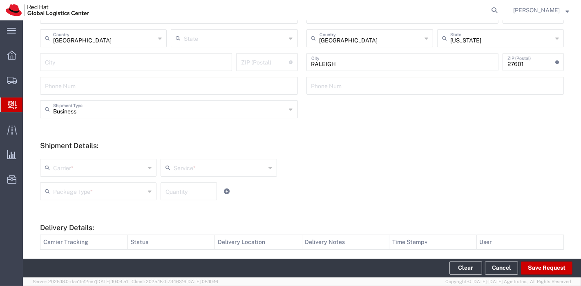
scroll to position [272, 0]
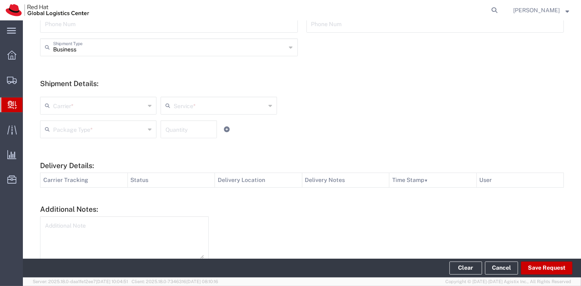
click at [120, 107] on input "text" at bounding box center [99, 105] width 92 height 14
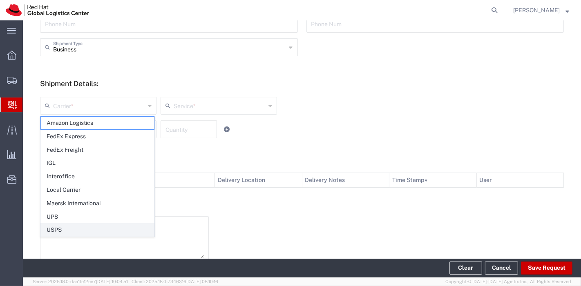
click at [78, 224] on span "USPS" at bounding box center [97, 230] width 113 height 13
type input "USPS"
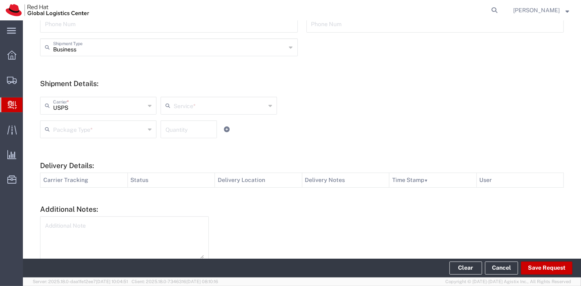
click at [222, 101] on input "text" at bounding box center [220, 105] width 92 height 14
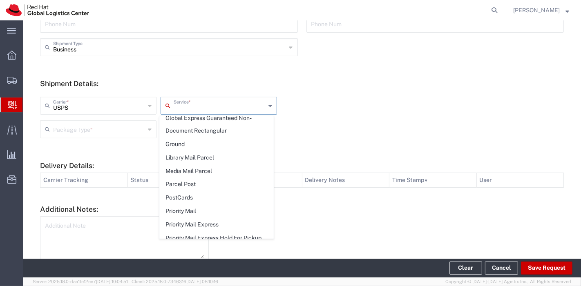
scroll to position [318, 0]
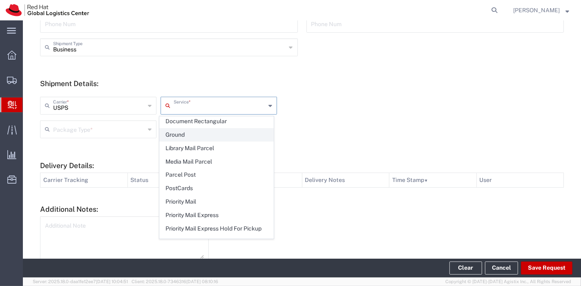
click at [194, 141] on span "Ground" at bounding box center [216, 135] width 113 height 13
type input "Ground"
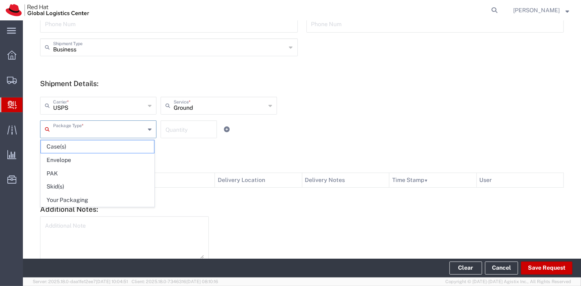
click at [125, 133] on input "text" at bounding box center [99, 129] width 92 height 14
click at [101, 197] on span "Your Packaging" at bounding box center [97, 200] width 113 height 13
type input "Your Packaging"
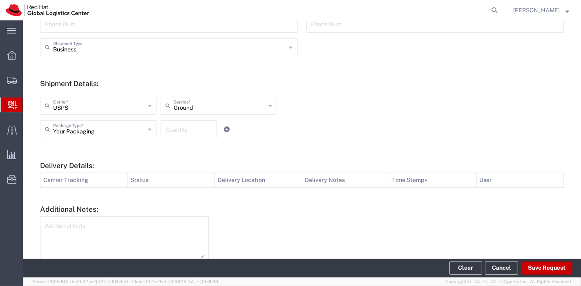
click at [180, 122] on input "number" at bounding box center [189, 129] width 47 height 14
type input "1"
click at [319, 121] on div "Your Packaging Package Type * Case(s) Envelope PAK Skid(s) Your Packaging 1 Qua…" at bounding box center [219, 133] width 362 height 24
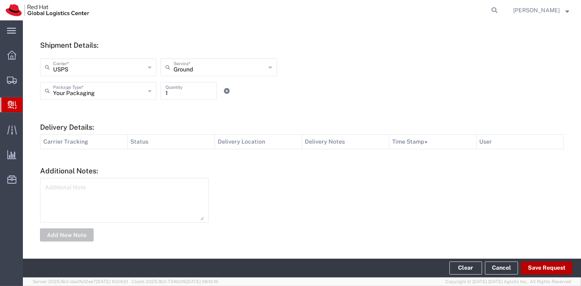
click at [536, 267] on button "Save Request" at bounding box center [546, 268] width 51 height 13
type input "[GEOGRAPHIC_DATA]"
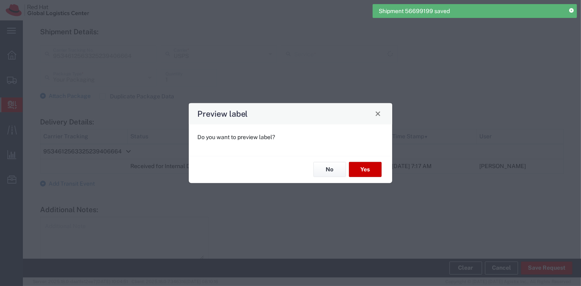
type input "Ground"
click at [331, 170] on button "No" at bounding box center [329, 169] width 33 height 15
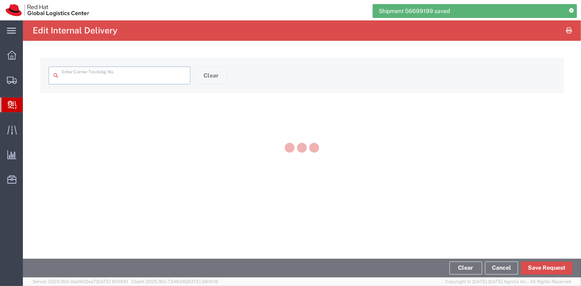
type input "9534612563325239406664"
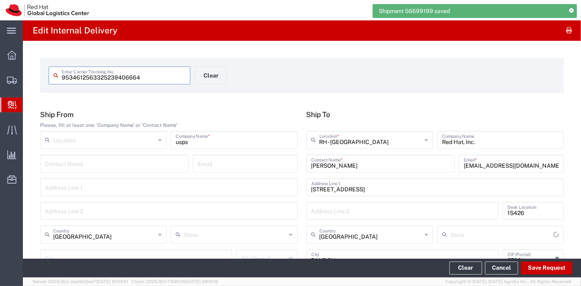
type input "[US_STATE]"
type input "Ground"
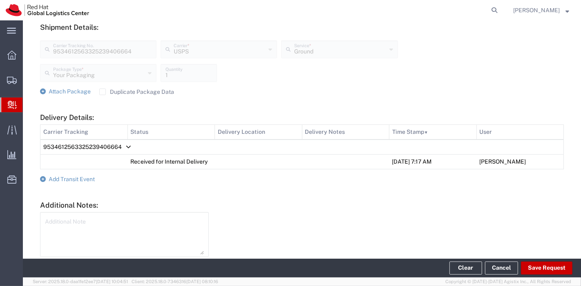
scroll to position [334, 0]
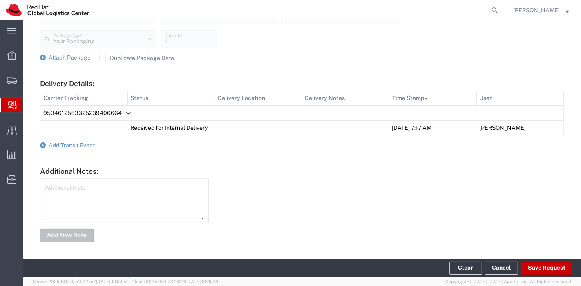
click at [83, 148] on form "Ship From Please, fill at least one: 'Company Name' or 'Contact Name' Location …" at bounding box center [302, 9] width 524 height 467
click at [83, 145] on span "Add Transit Event" at bounding box center [72, 145] width 46 height 7
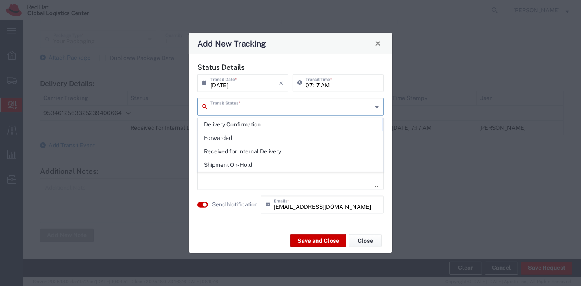
click at [243, 105] on input "text" at bounding box center [291, 106] width 162 height 14
click at [240, 123] on span "Delivery Confirmation" at bounding box center [290, 125] width 185 height 13
type input "Delivery Confirmation"
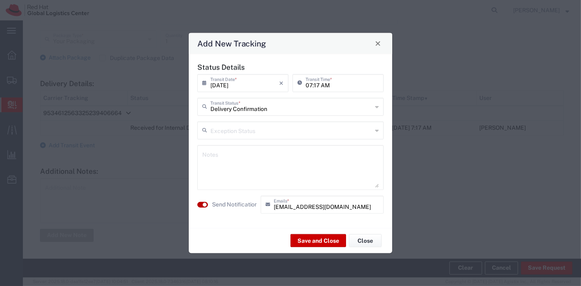
click at [205, 204] on small "button" at bounding box center [205, 205] width 4 height 4
click at [321, 242] on button "Save and Close" at bounding box center [319, 241] width 56 height 13
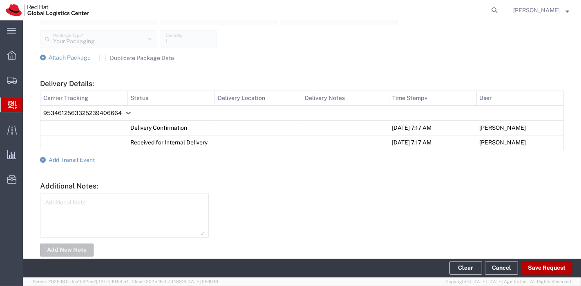
click at [538, 270] on button "Save Request" at bounding box center [546, 268] width 51 height 13
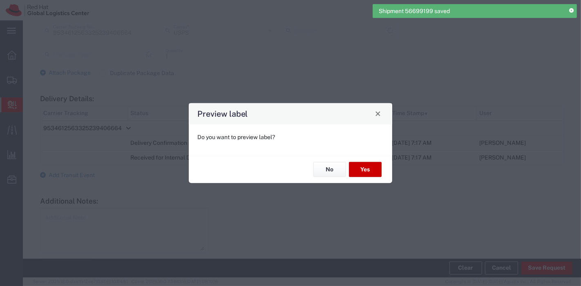
type input "Your Packaging"
type input "Ground"
click at [327, 170] on button "No" at bounding box center [329, 169] width 33 height 15
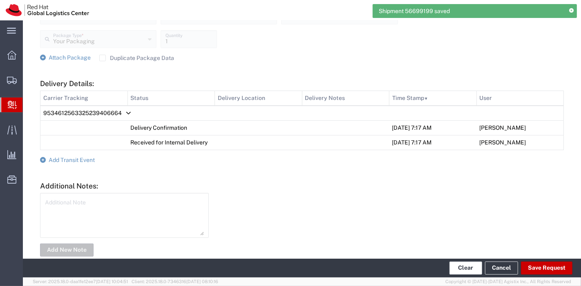
click at [460, 269] on button "Clear" at bounding box center [466, 268] width 33 height 13
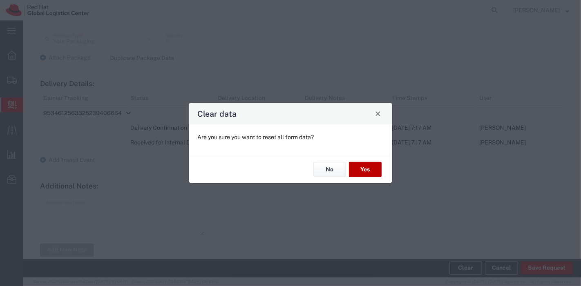
click at [361, 169] on button "Yes" at bounding box center [365, 169] width 33 height 15
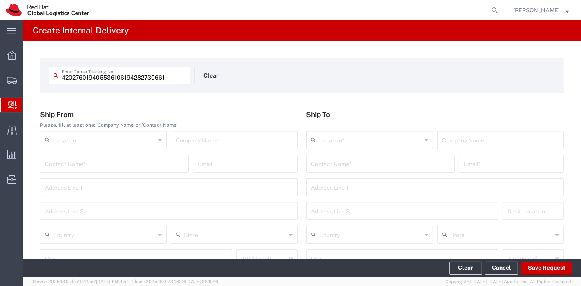
type input "9405536106194282730661"
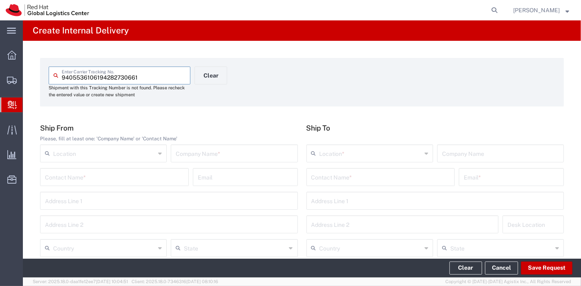
click at [223, 157] on input "text" at bounding box center [234, 153] width 117 height 14
type input "usps"
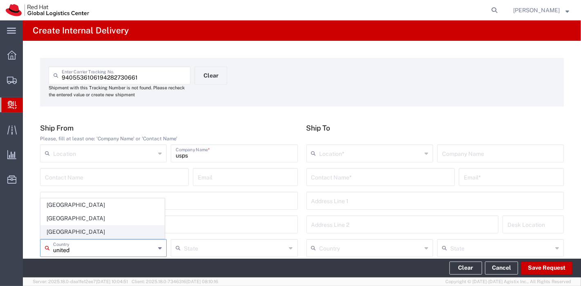
click at [66, 228] on span "[GEOGRAPHIC_DATA]" at bounding box center [102, 232] width 123 height 13
type input "[GEOGRAPHIC_DATA]"
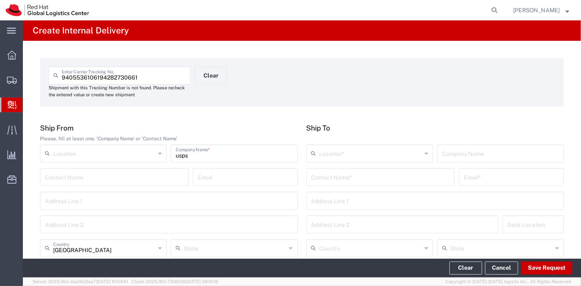
click at [386, 154] on input "text" at bounding box center [371, 153] width 102 height 14
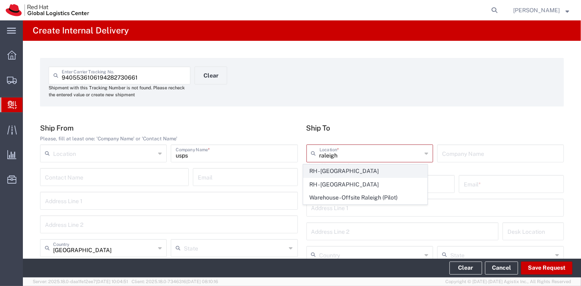
click at [378, 168] on span "RH - [GEOGRAPHIC_DATA]" at bounding box center [365, 171] width 123 height 13
type input "RH - [GEOGRAPHIC_DATA]"
type input "Red Hat, Inc."
type input "[STREET_ADDRESS]"
type input "[GEOGRAPHIC_DATA]"
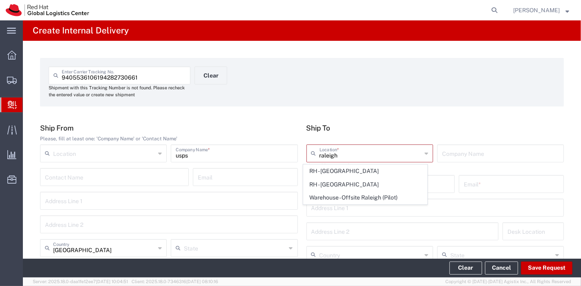
type input "RALEIGH"
type input "27601"
type input "[PHONE_NUMBER]"
type input "[US_STATE]"
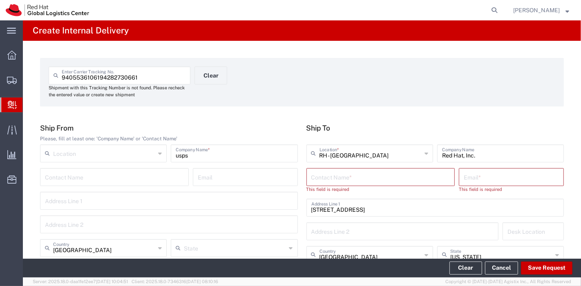
click at [377, 174] on input "text" at bounding box center [380, 177] width 139 height 14
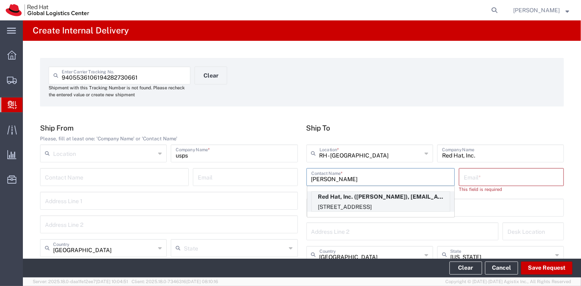
click at [378, 197] on p "Red Hat, Inc. ([PERSON_NAME]), [EMAIL_ADDRESS][DOMAIN_NAME]" at bounding box center [381, 197] width 138 height 10
type input "[PERSON_NAME]"
type input "[EMAIL_ADDRESS][DOMAIN_NAME]"
type input "15S249"
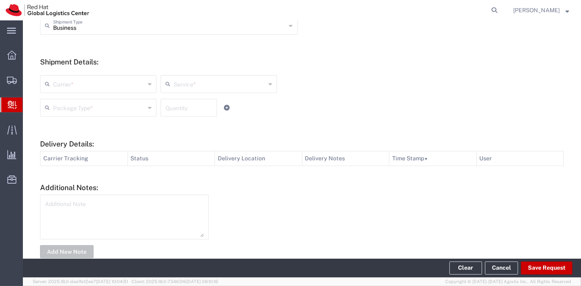
scroll to position [311, 0]
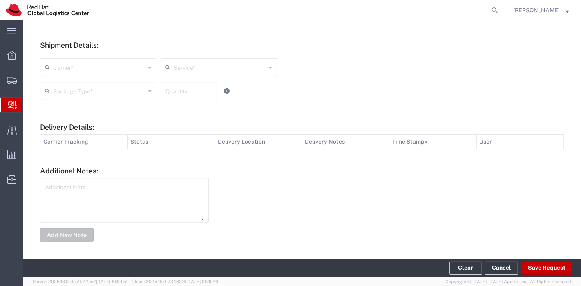
click at [121, 70] on input "text" at bounding box center [99, 67] width 92 height 14
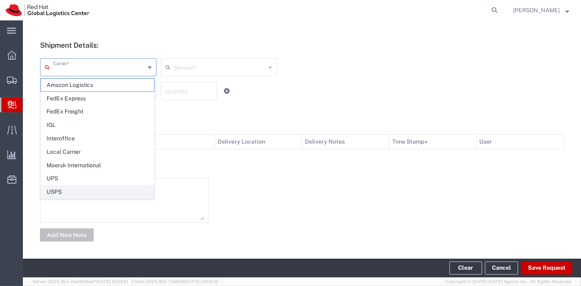
click at [71, 189] on span "USPS" at bounding box center [97, 192] width 113 height 13
type input "USPS"
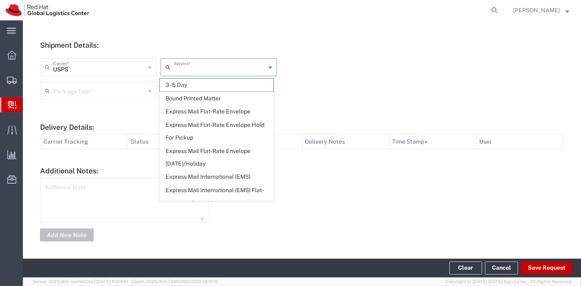
click at [196, 71] on input "text" at bounding box center [220, 67] width 92 height 14
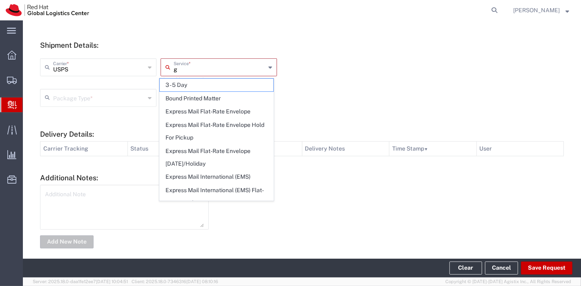
type input "gr"
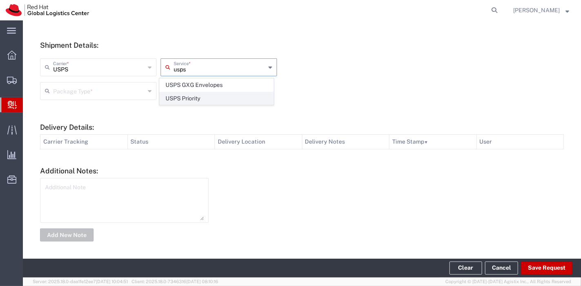
click at [195, 96] on span "USPS Priority" at bounding box center [216, 98] width 113 height 13
type input "USPS Priority"
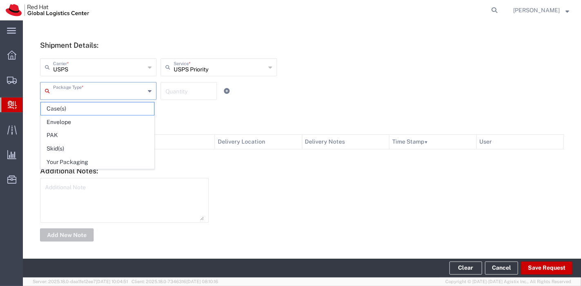
click at [121, 95] on input "text" at bounding box center [99, 90] width 92 height 14
click at [84, 161] on span "Your Packaging" at bounding box center [97, 162] width 113 height 13
type input "Your Packaging"
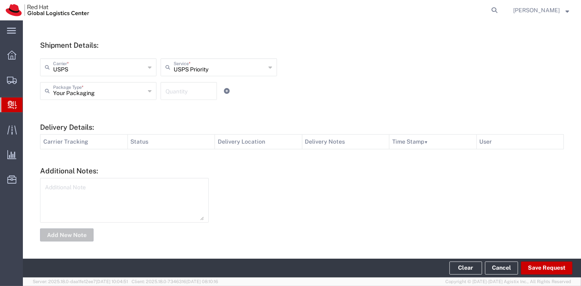
click at [178, 93] on input "number" at bounding box center [189, 90] width 47 height 14
type input "1"
click at [529, 268] on button "Save Request" at bounding box center [546, 268] width 51 height 13
type input "[GEOGRAPHIC_DATA]"
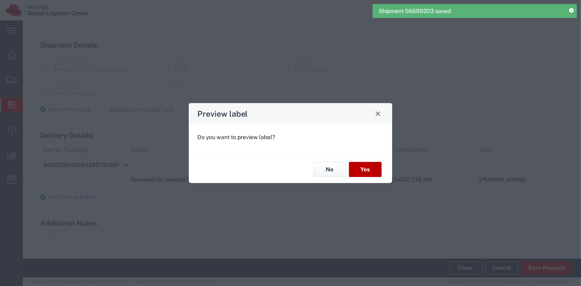
click at [355, 169] on button "Yes" at bounding box center [365, 169] width 33 height 15
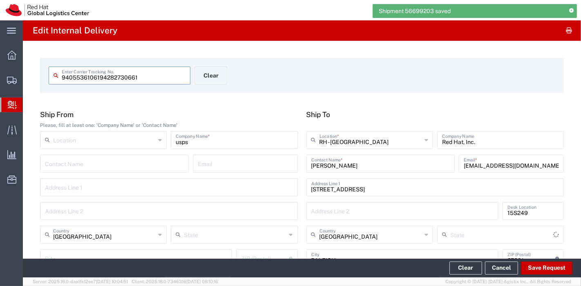
type input "[US_STATE]"
